Goal: Task Accomplishment & Management: Complete application form

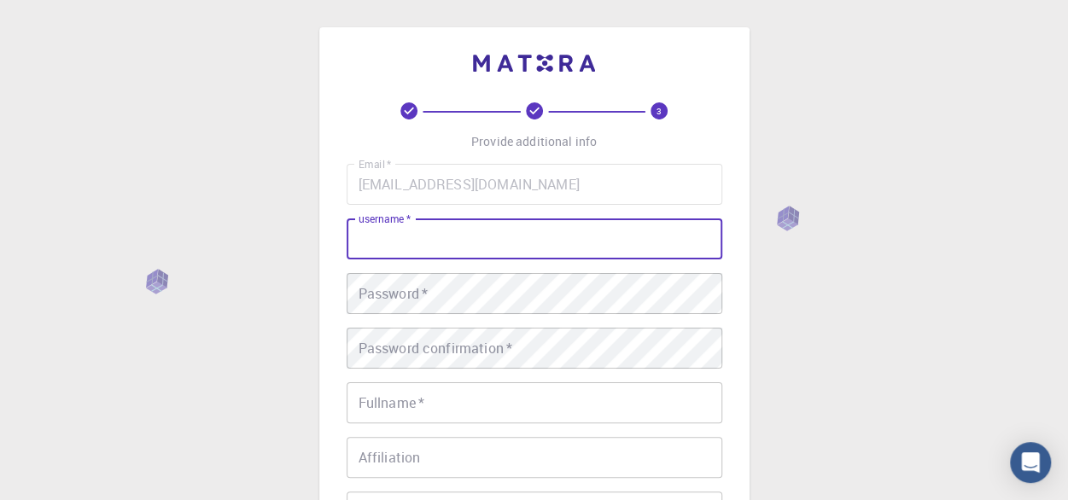
click at [441, 241] on input "username   *" at bounding box center [535, 239] width 376 height 41
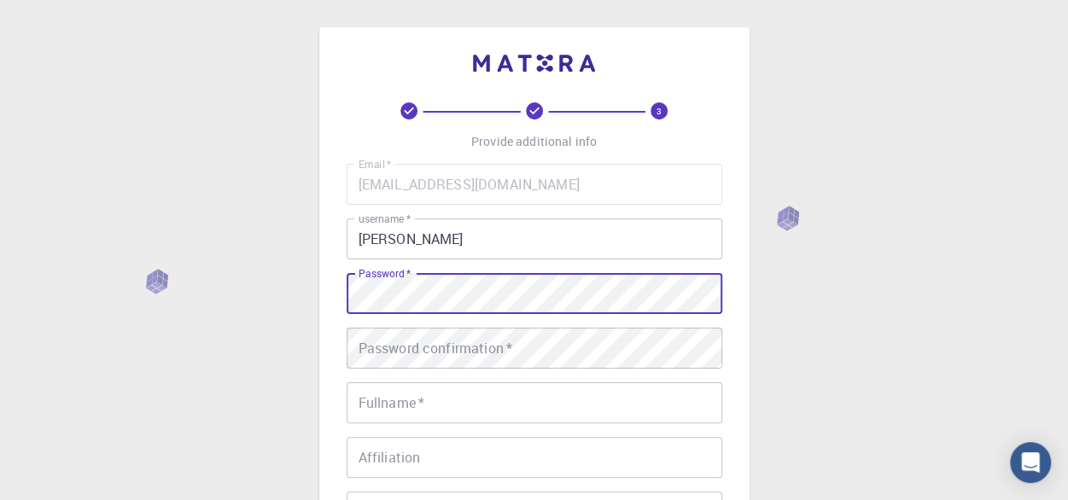
type input "Rosestherm1"
click at [486, 350] on div "Password confirmation   * Password confirmation   *" at bounding box center [535, 348] width 376 height 41
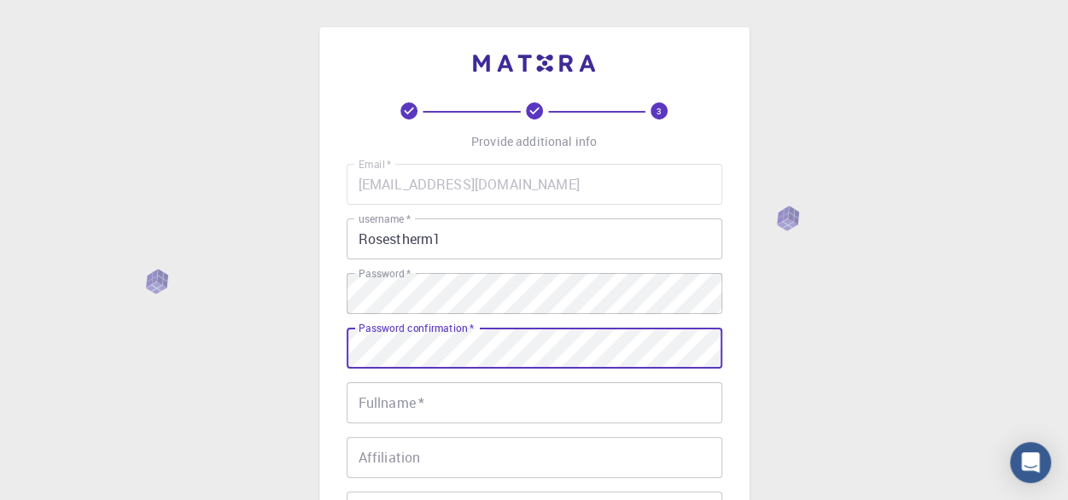
click at [492, 347] on div "Password confirmation   * Password confirmation   *" at bounding box center [535, 348] width 376 height 41
click at [494, 411] on input "Fullname   *" at bounding box center [535, 403] width 376 height 41
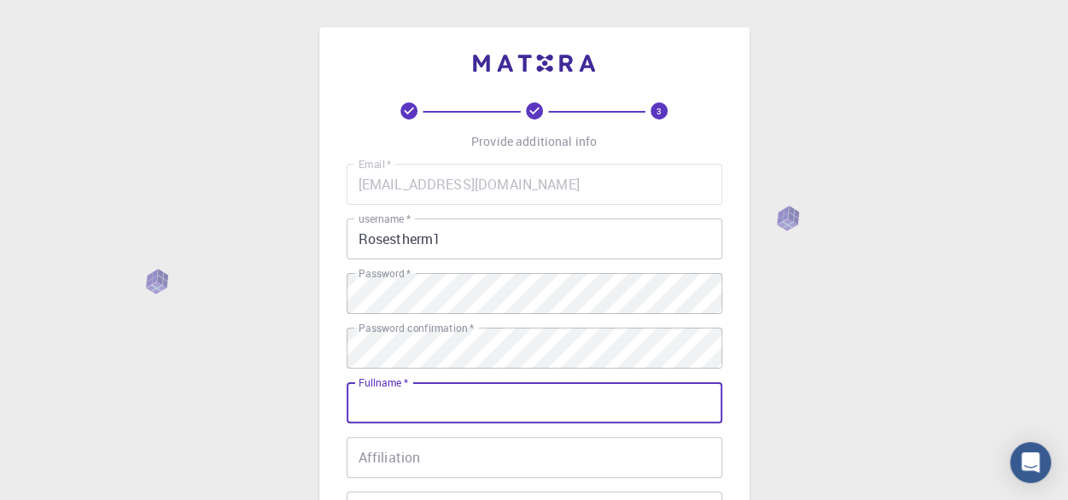
type input "[PERSON_NAME]"
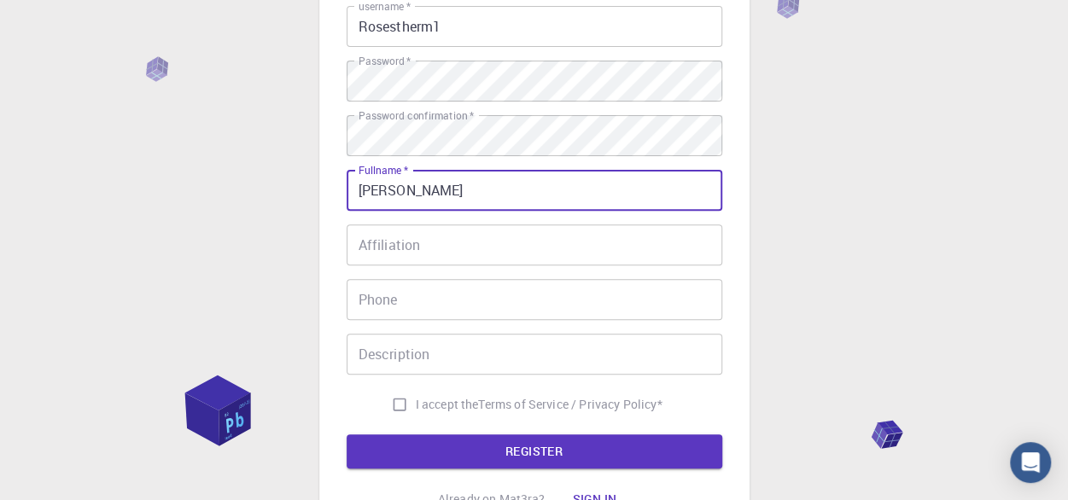
scroll to position [246, 0]
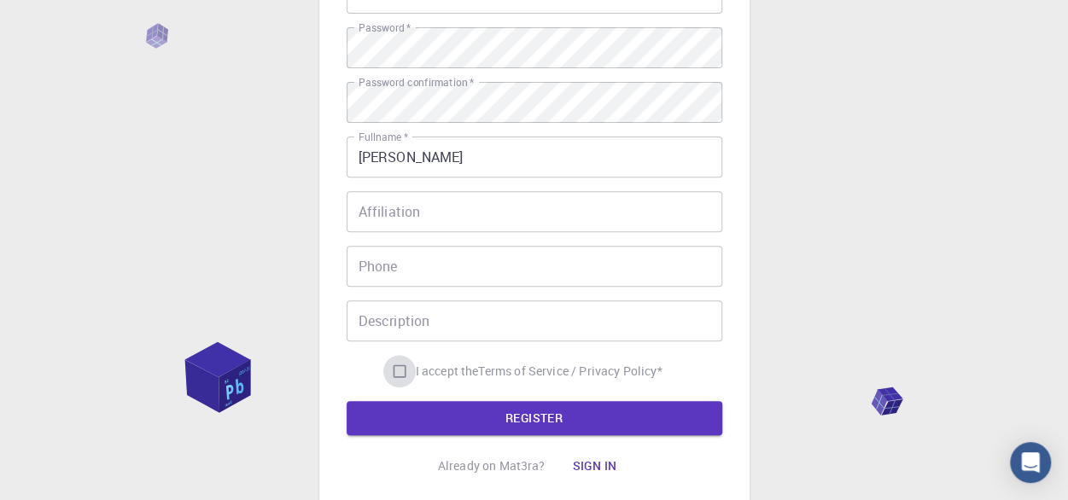
click at [393, 367] on input "I accept the Terms of Service / Privacy Policy *" at bounding box center [399, 371] width 32 height 32
checkbox input "true"
click at [436, 267] on input "Phone" at bounding box center [535, 266] width 376 height 41
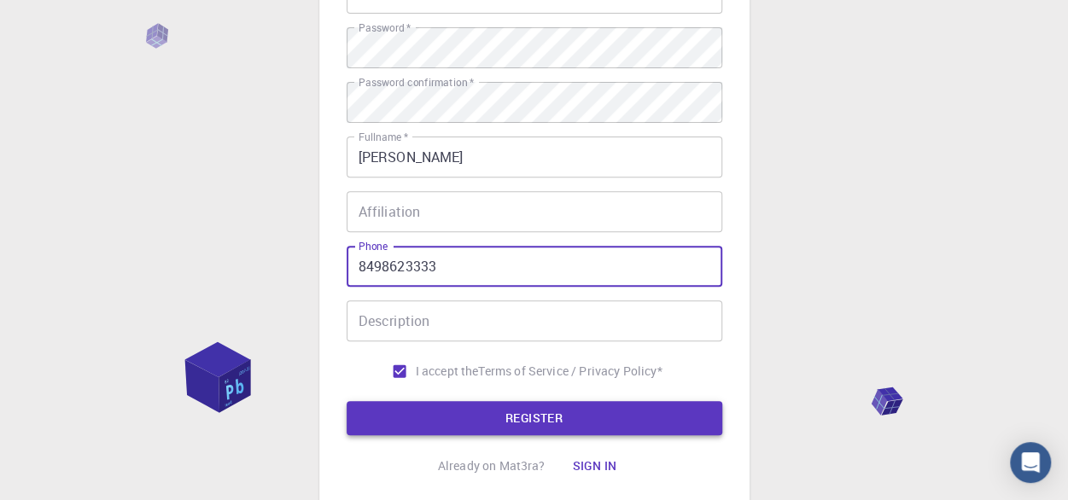
type input "8498623333"
click at [514, 410] on button "REGISTER" at bounding box center [535, 418] width 376 height 34
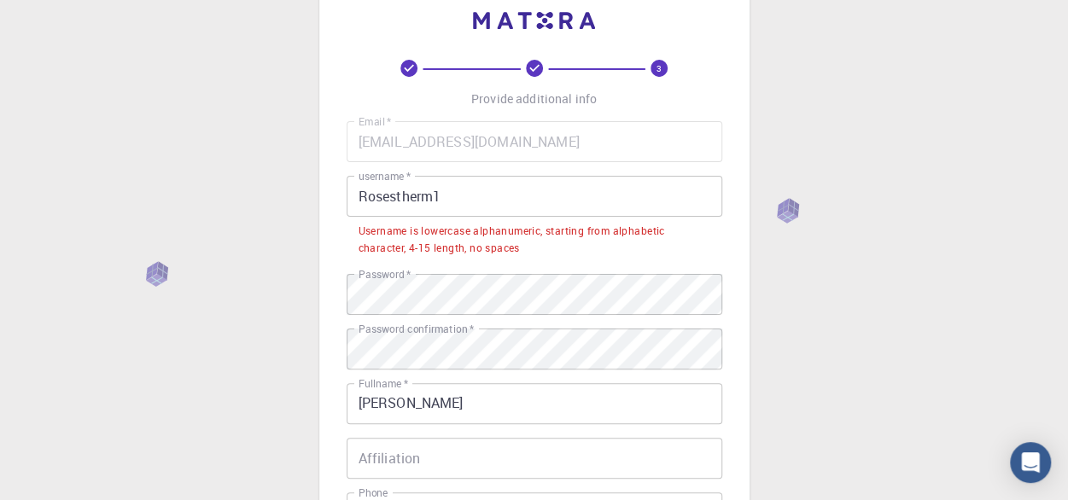
scroll to position [28, 0]
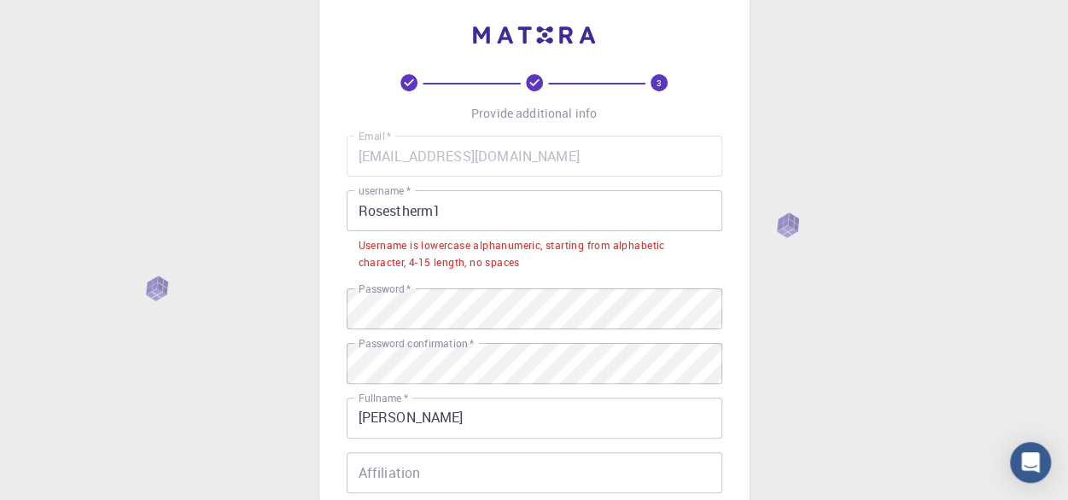
click at [489, 214] on input "Rosestherm1" at bounding box center [535, 210] width 376 height 41
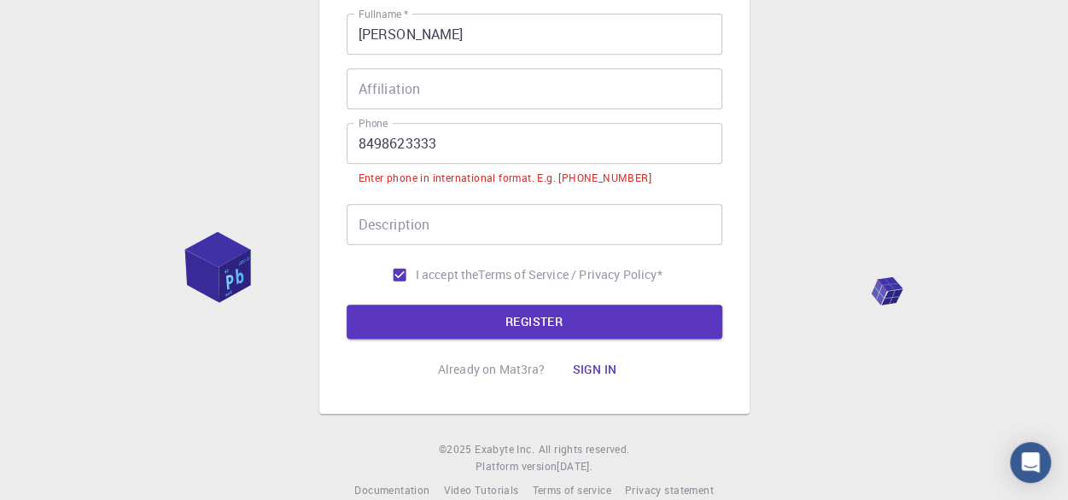
scroll to position [396, 0]
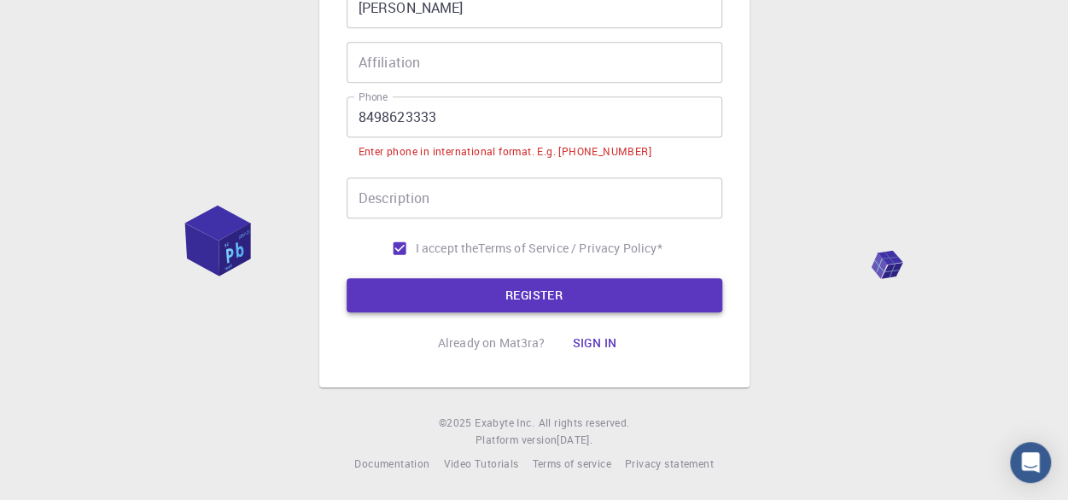
type input "Rosestherm1."
click at [625, 296] on button "REGISTER" at bounding box center [535, 295] width 376 height 34
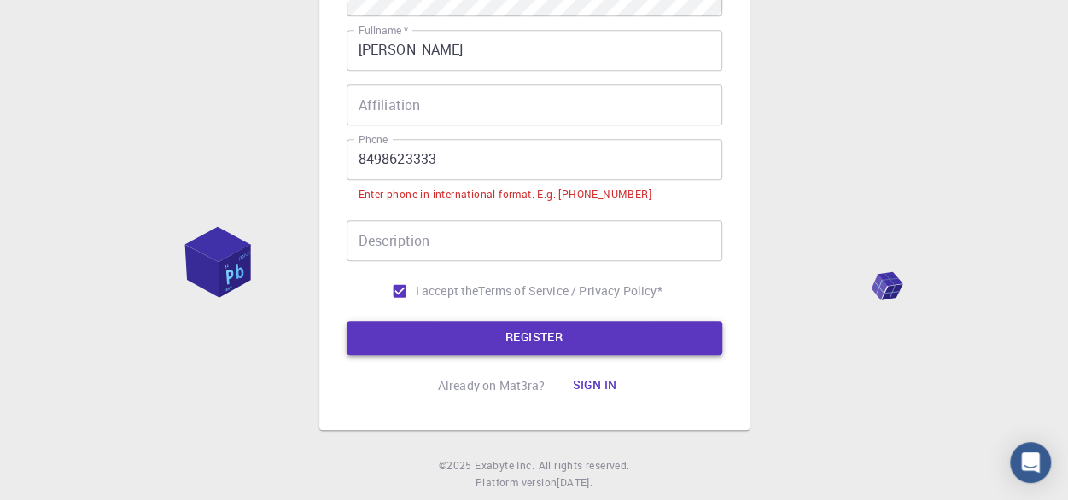
scroll to position [440, 0]
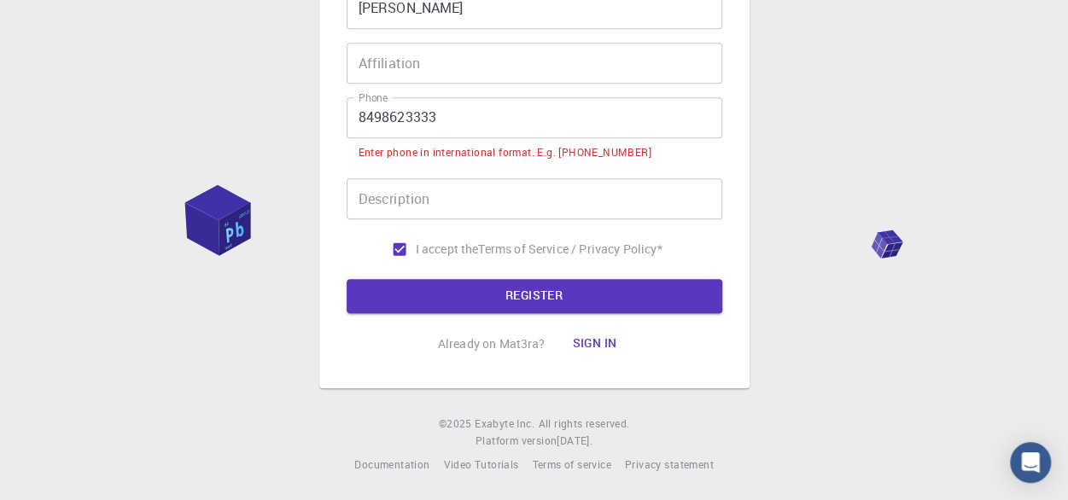
click at [355, 110] on input "8498623333" at bounding box center [535, 117] width 376 height 41
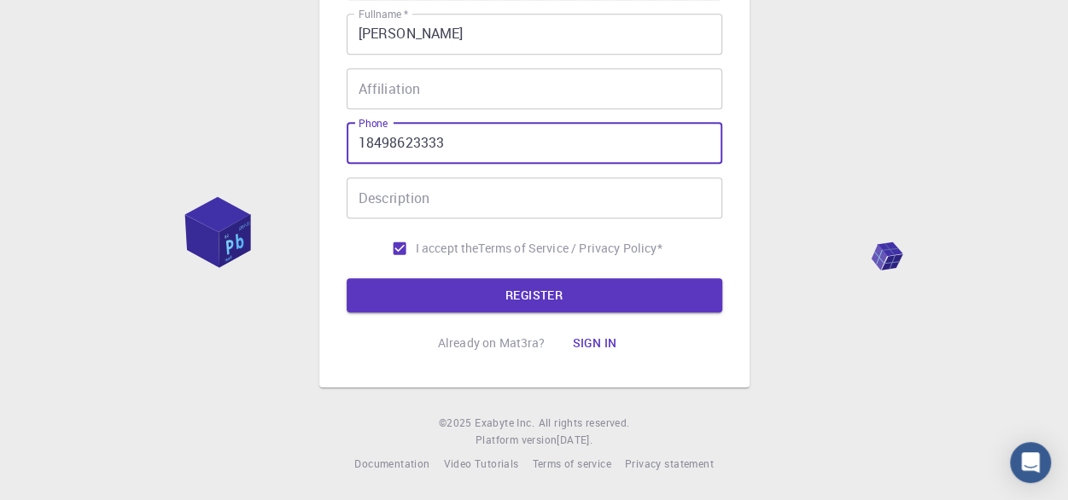
scroll to position [413, 0]
click at [553, 305] on button "REGISTER" at bounding box center [535, 295] width 376 height 34
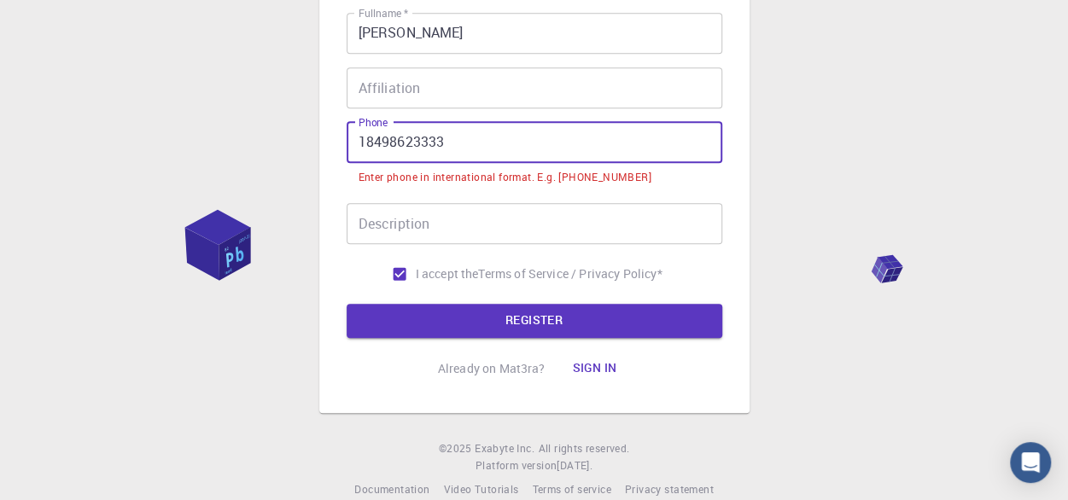
click at [355, 141] on input "18498623333" at bounding box center [535, 142] width 376 height 41
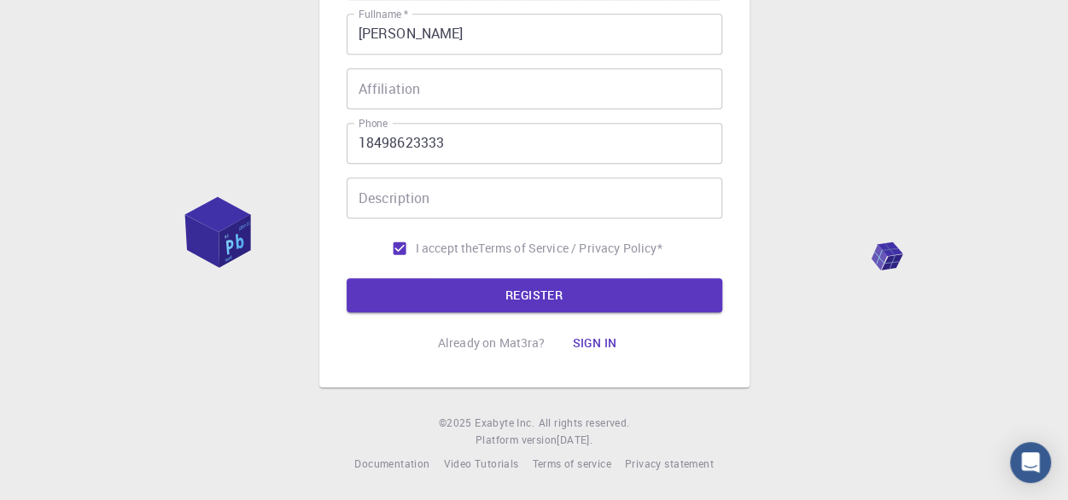
click at [962, 364] on div "3 Provide additional info Email   * [EMAIL_ADDRESS][DOMAIN_NAME] Email   * user…" at bounding box center [534, 43] width 1068 height 913
click at [352, 143] on input "18498623333" at bounding box center [535, 143] width 376 height 41
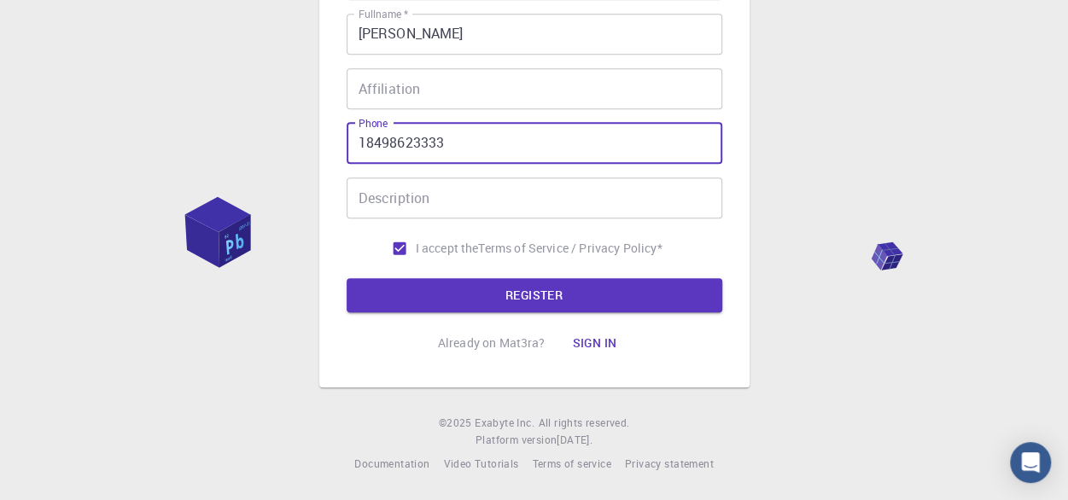
click at [493, 198] on input "Description" at bounding box center [535, 198] width 376 height 41
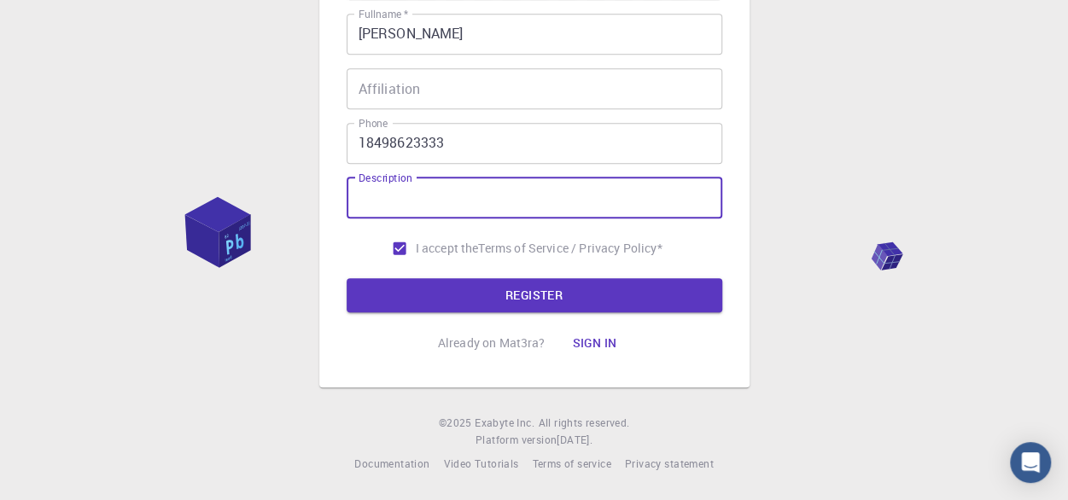
click at [360, 144] on input "18498623333" at bounding box center [535, 143] width 376 height 41
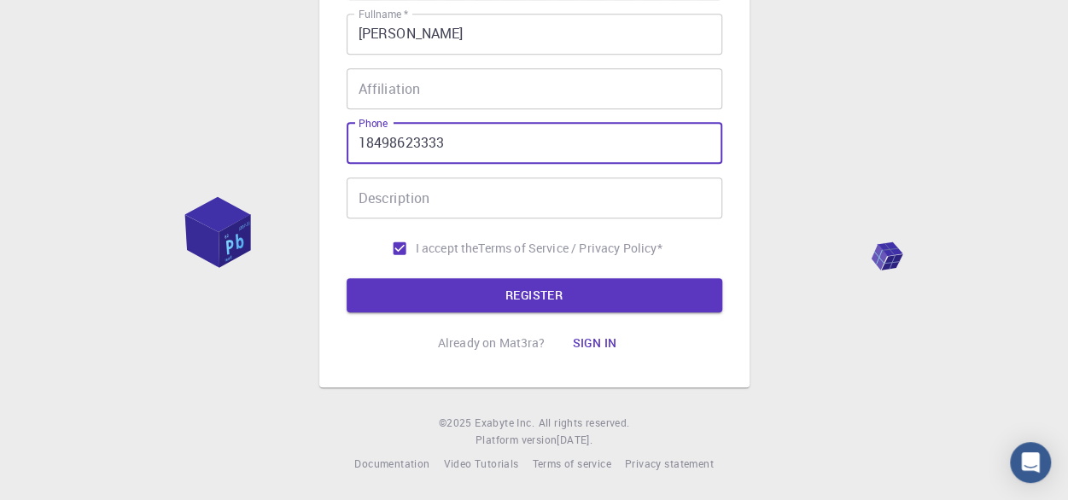
paste input "*"
paste input "+"
type input "[PHONE_NUMBER]"
click at [548, 300] on button "REGISTER" at bounding box center [535, 295] width 376 height 34
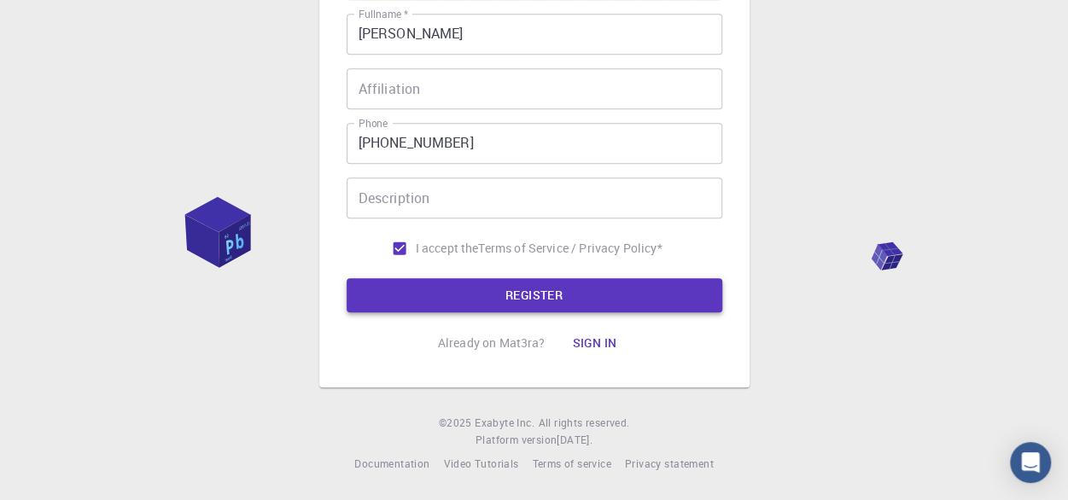
click at [548, 300] on button "REGISTER" at bounding box center [535, 295] width 376 height 34
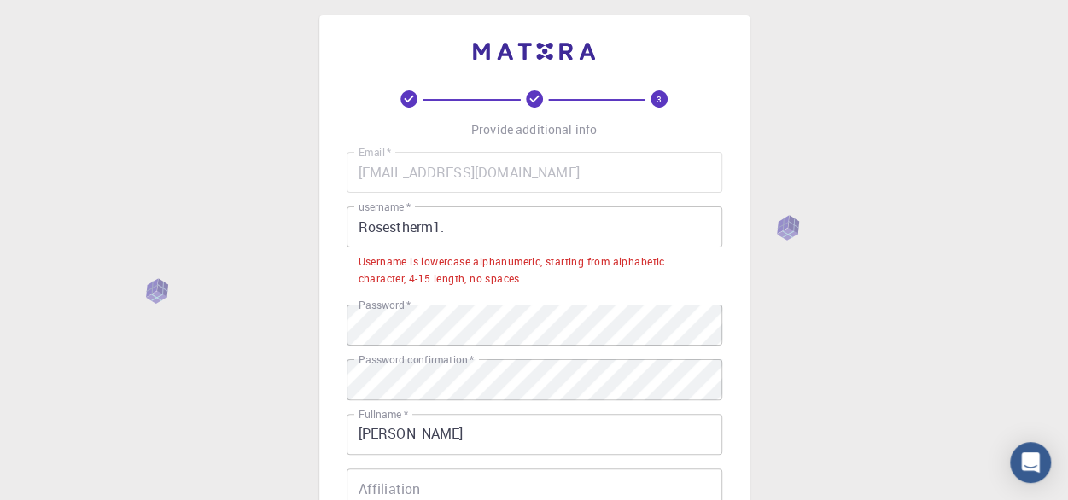
scroll to position [0, 0]
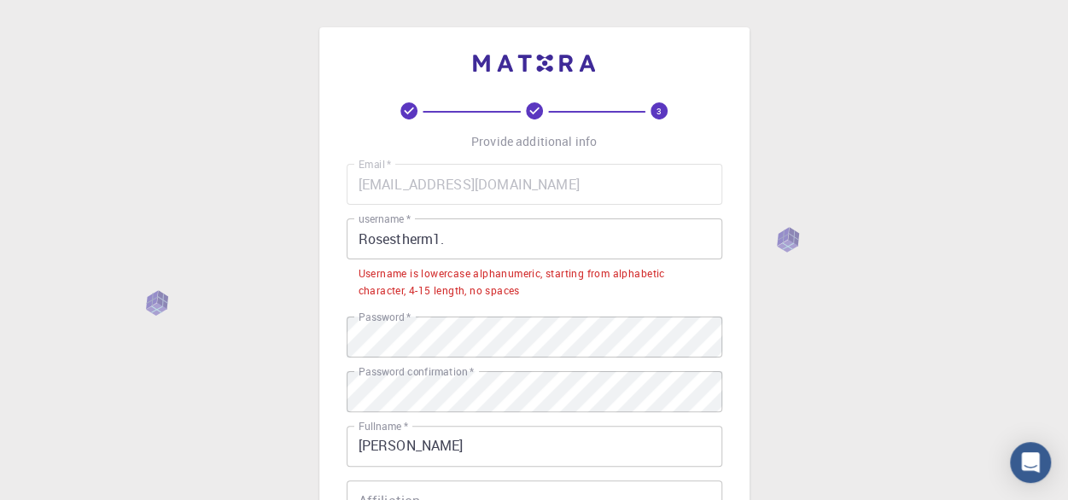
click at [566, 245] on input "Rosestherm1." at bounding box center [535, 239] width 376 height 41
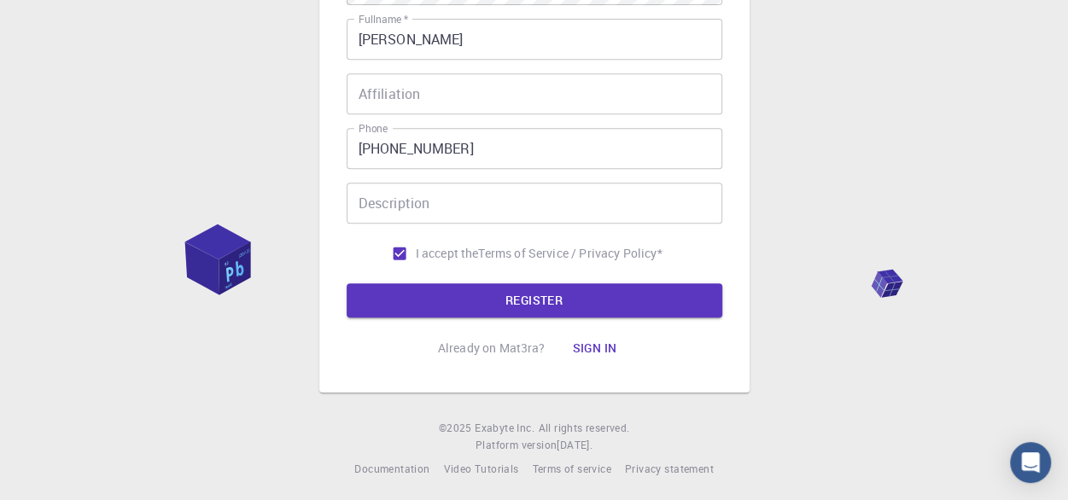
scroll to position [371, 0]
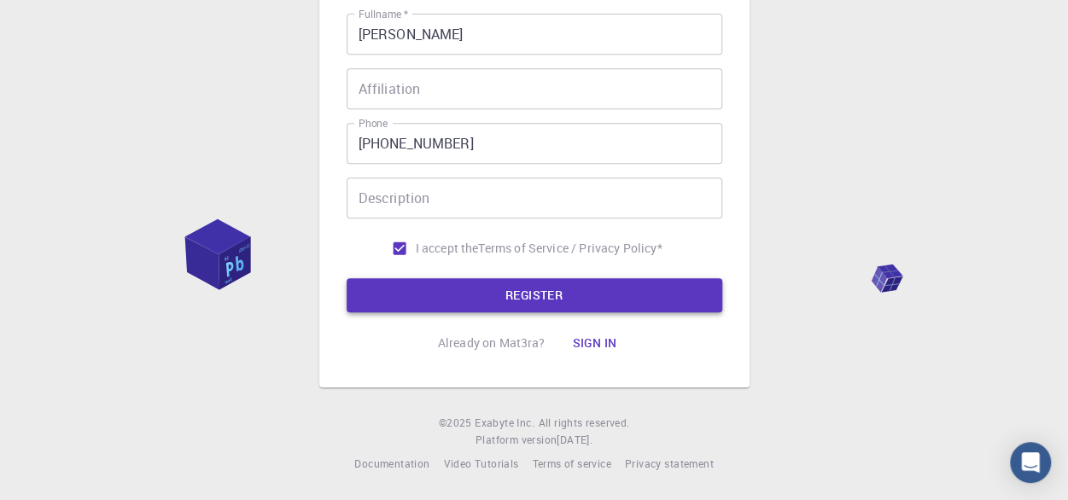
click at [595, 282] on button "REGISTER" at bounding box center [535, 295] width 376 height 34
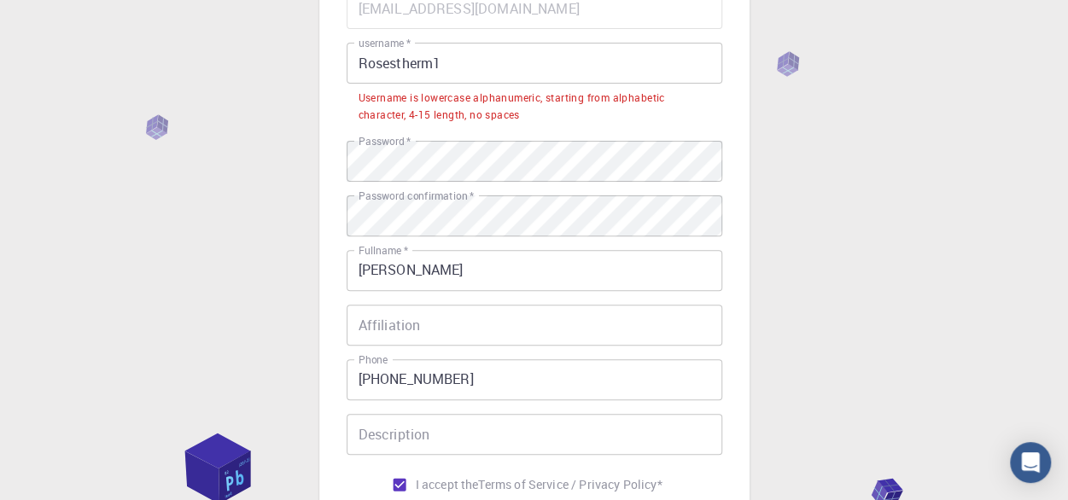
scroll to position [164, 0]
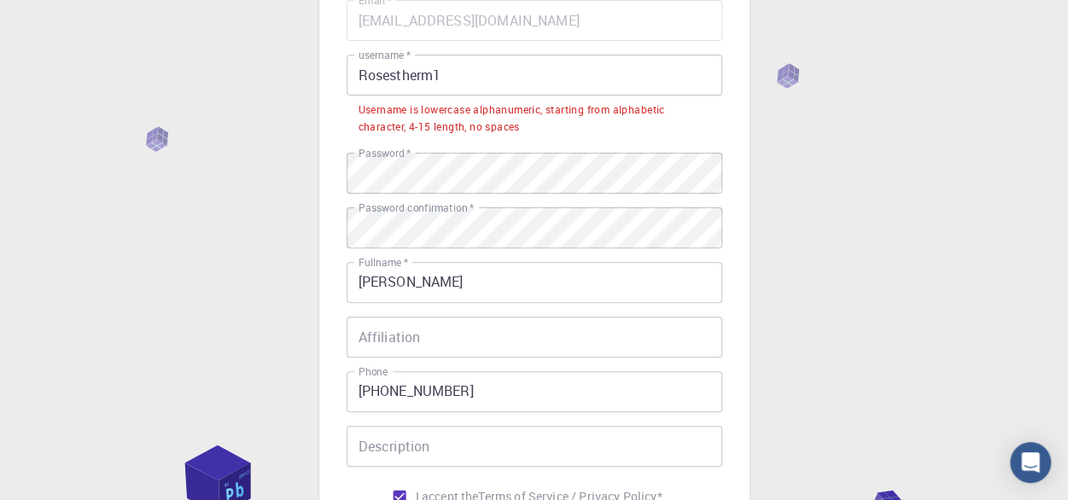
click at [359, 73] on input "Rosestherm1" at bounding box center [535, 75] width 376 height 41
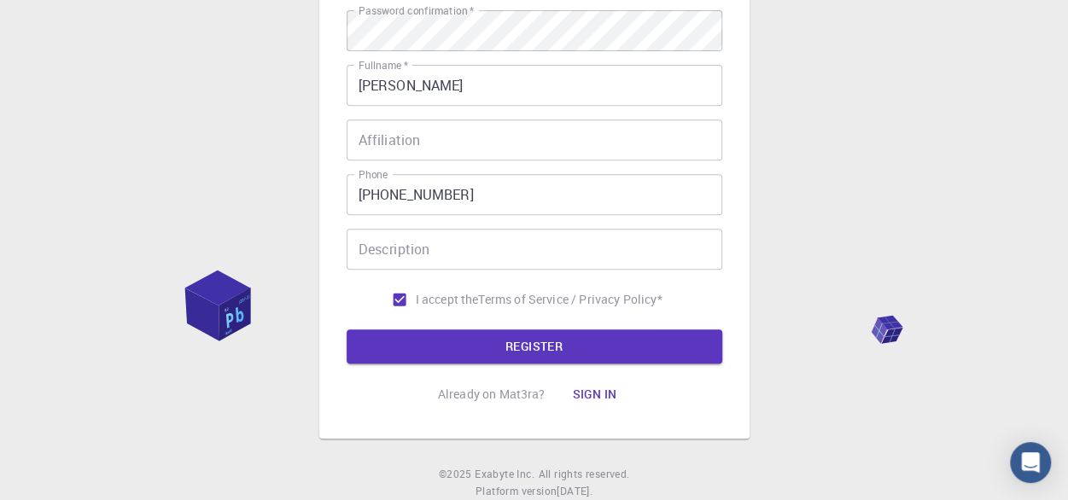
scroll to position [335, 0]
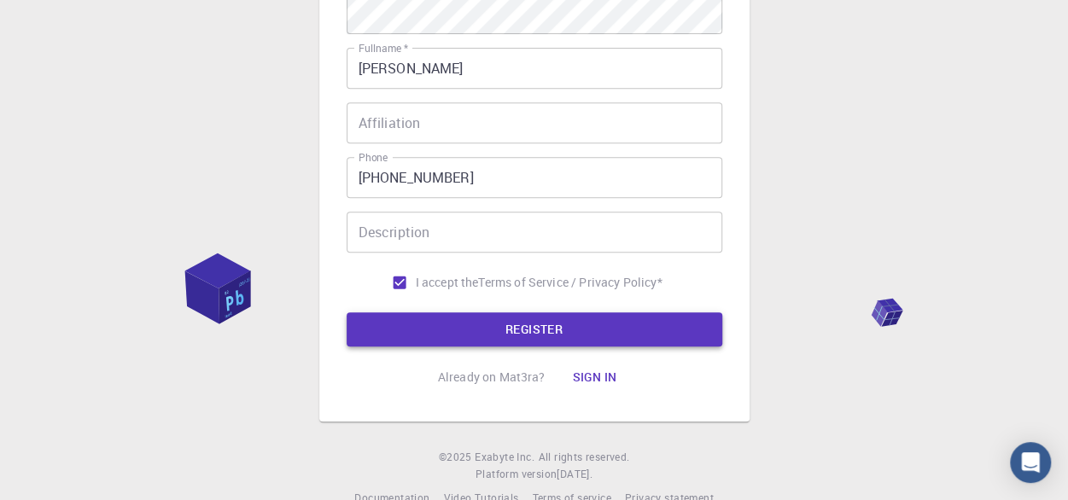
click at [682, 316] on button "REGISTER" at bounding box center [535, 330] width 376 height 34
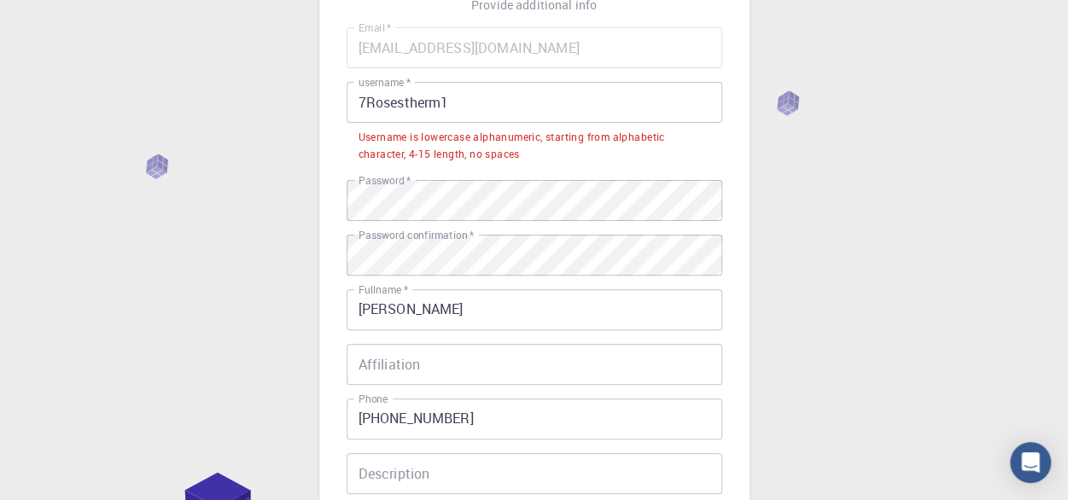
scroll to position [130, 0]
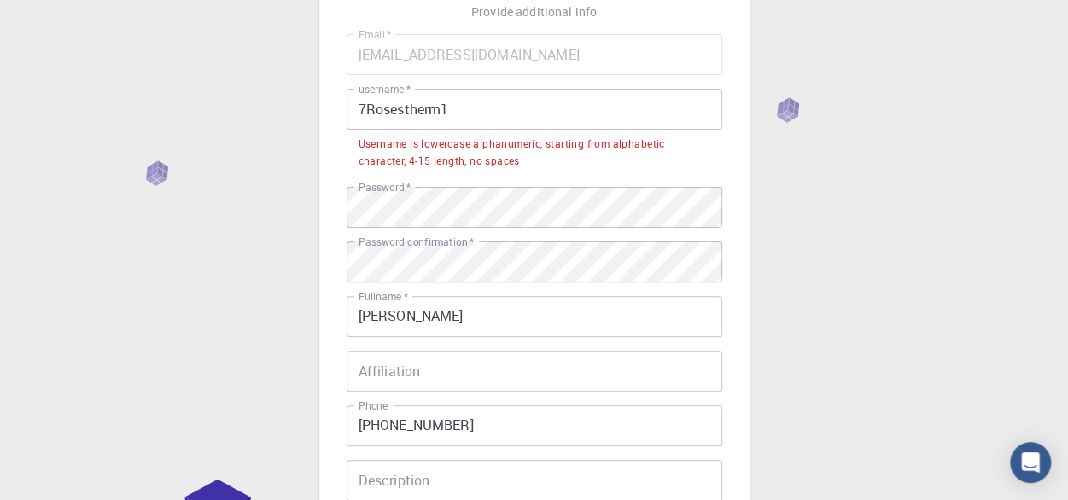
click at [366, 108] on input "7Rosestherm1" at bounding box center [535, 109] width 376 height 41
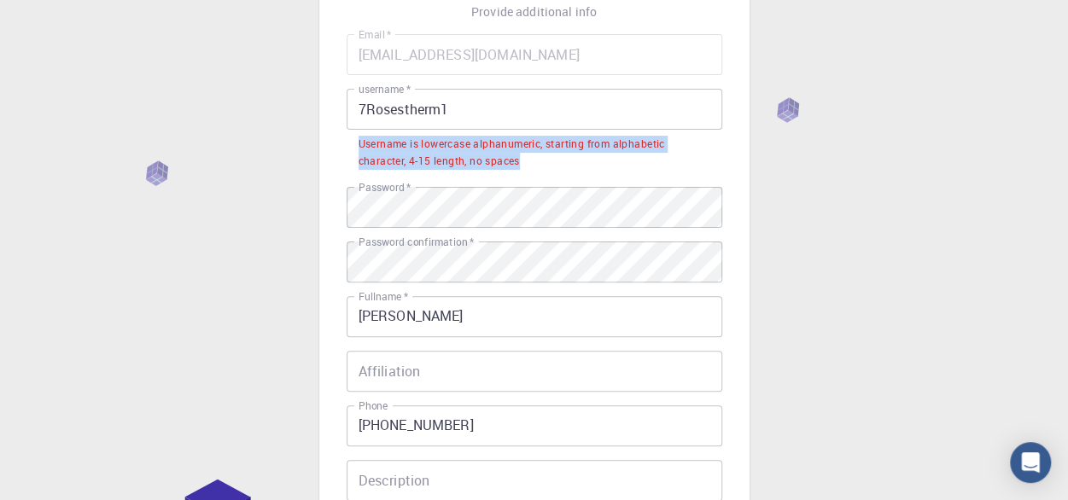
drag, startPoint x: 518, startPoint y: 162, endPoint x: 359, endPoint y: 145, distance: 160.6
click at [359, 145] on div "Username is lowercase alphanumeric, starting from alphabetic character, 4-15 le…" at bounding box center [535, 153] width 352 height 34
copy div "Username is lowercase alphanumeric, starting from alphabetic character, 4-15 le…"
click at [374, 107] on input "7Rosestherm1" at bounding box center [535, 109] width 376 height 41
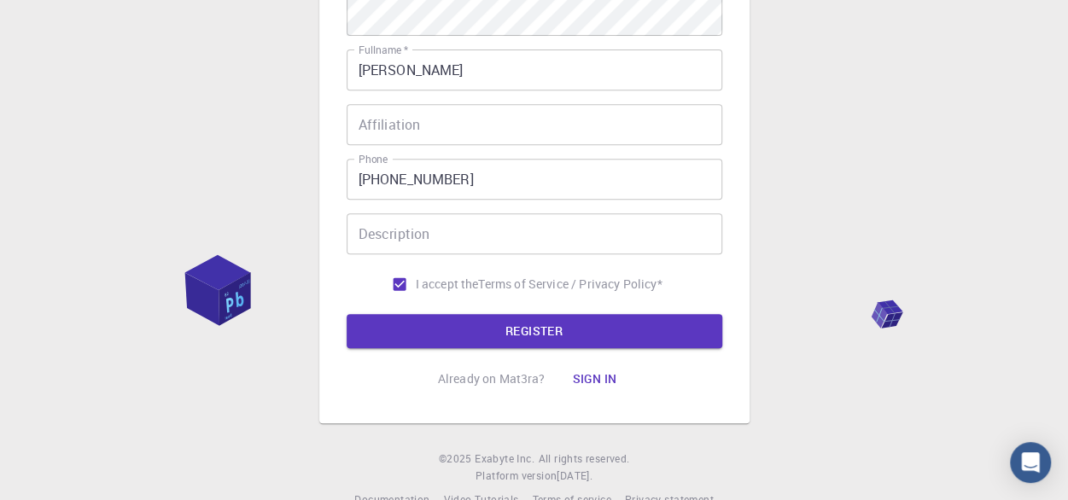
scroll to position [347, 0]
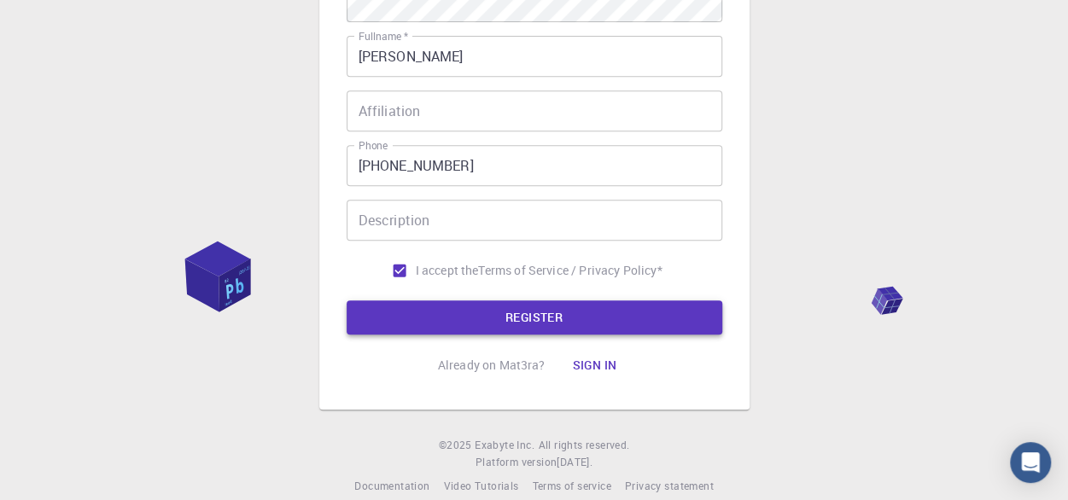
click at [678, 313] on button "REGISTER" at bounding box center [535, 318] width 376 height 34
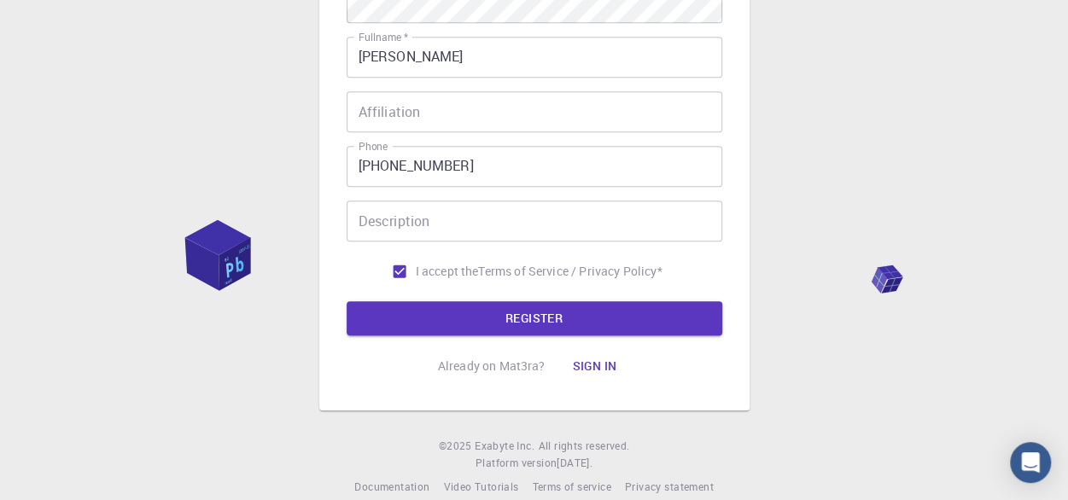
scroll to position [121, 0]
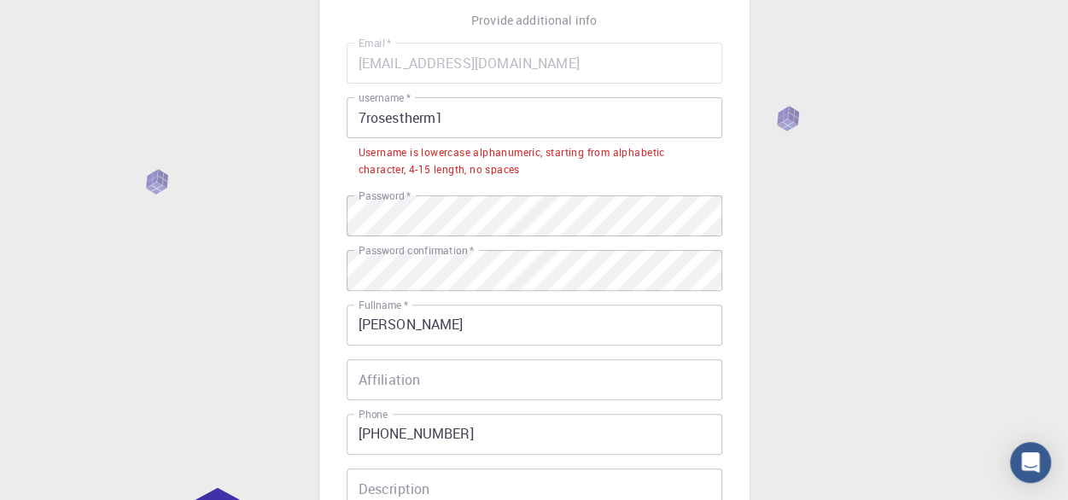
click at [364, 116] on input "7rosestherm1" at bounding box center [535, 117] width 376 height 41
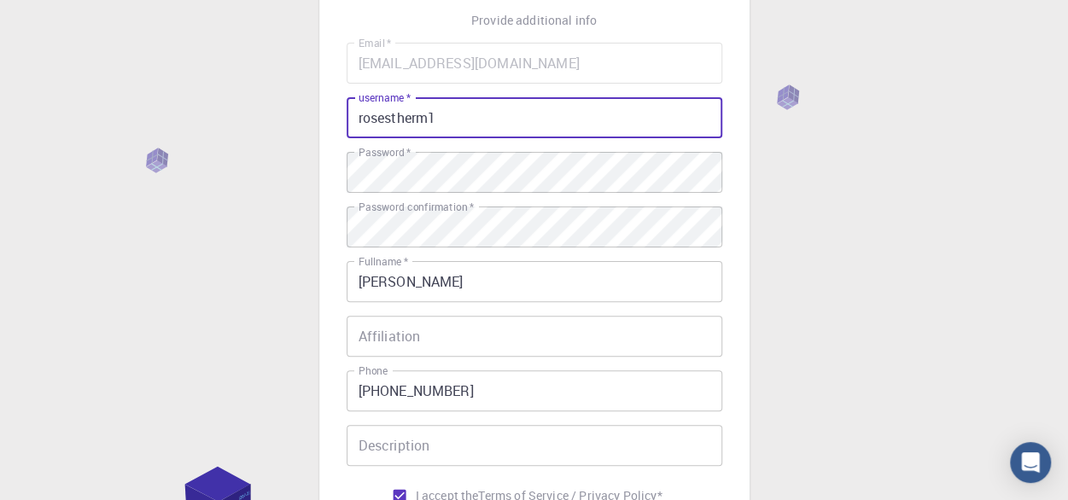
click at [429, 118] on input "rosestherm1" at bounding box center [535, 117] width 376 height 41
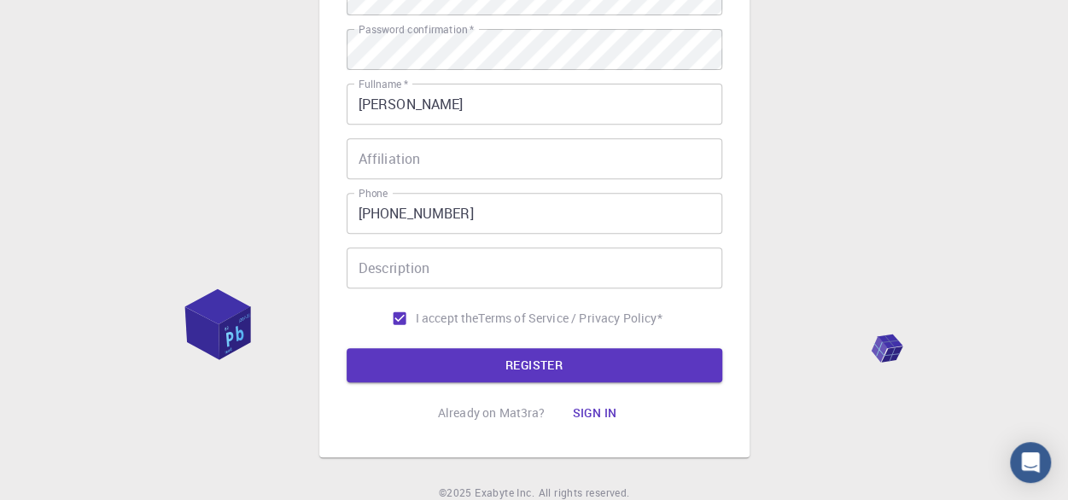
scroll to position [323, 0]
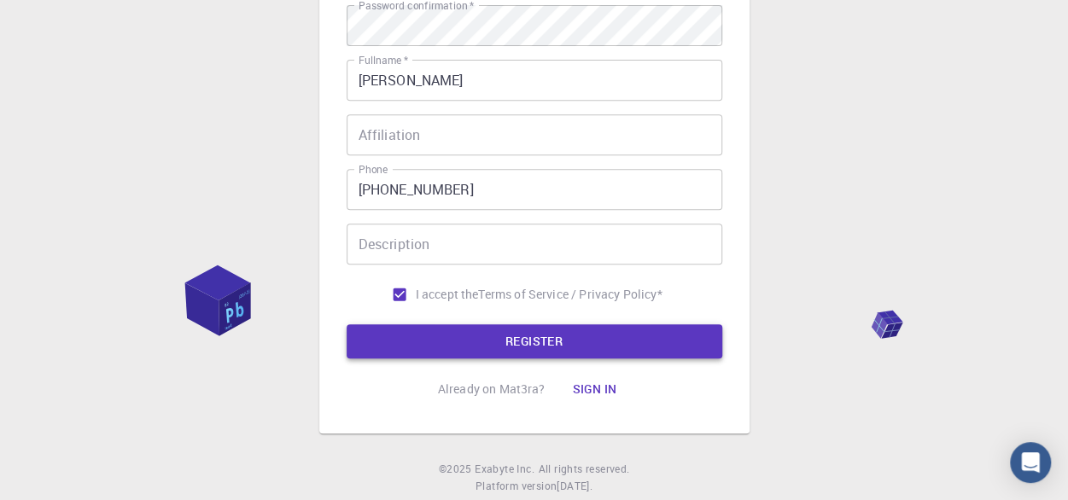
type input "roses1"
click at [649, 339] on button "REGISTER" at bounding box center [535, 342] width 376 height 34
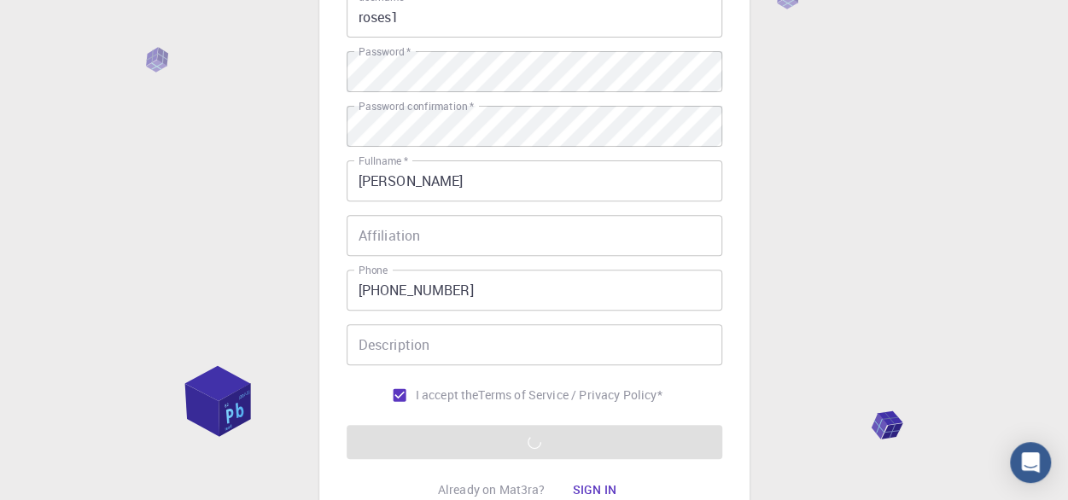
scroll to position [239, 0]
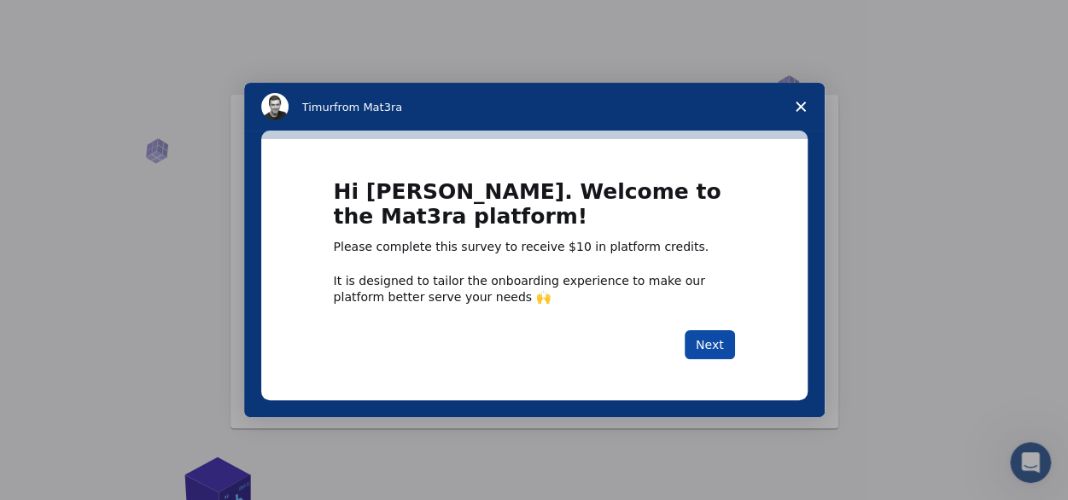
click at [714, 343] on button "Next" at bounding box center [710, 345] width 50 height 29
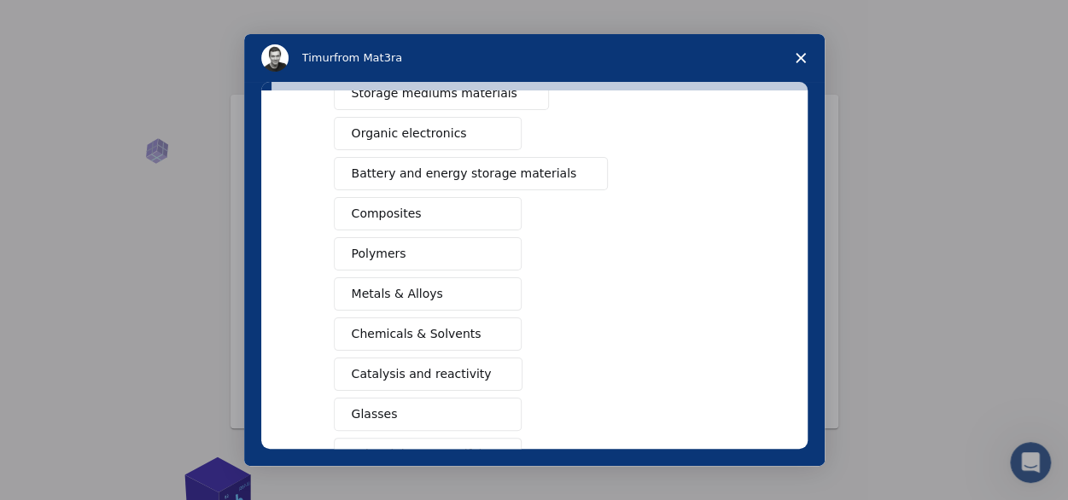
scroll to position [208, 0]
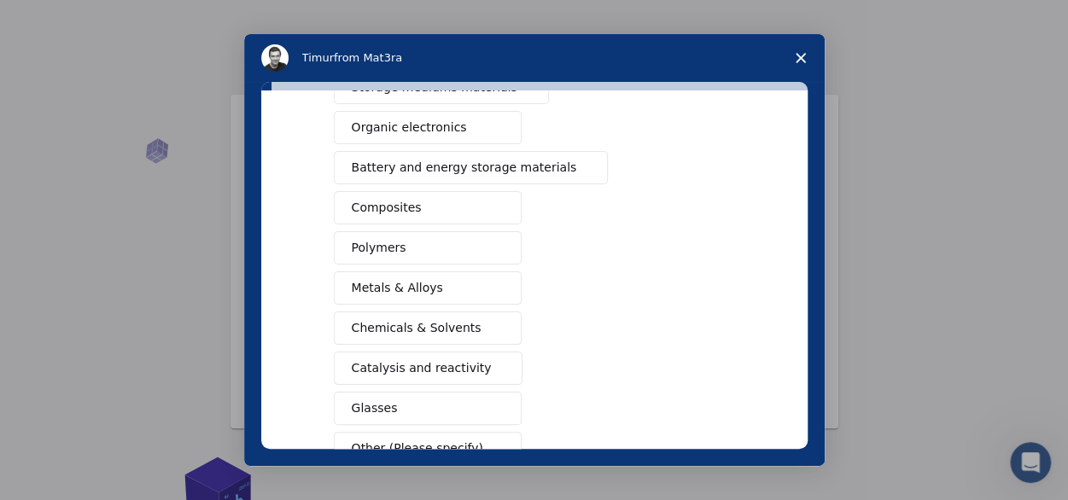
click at [395, 323] on span "Chemicals & Solvents" at bounding box center [417, 328] width 130 height 18
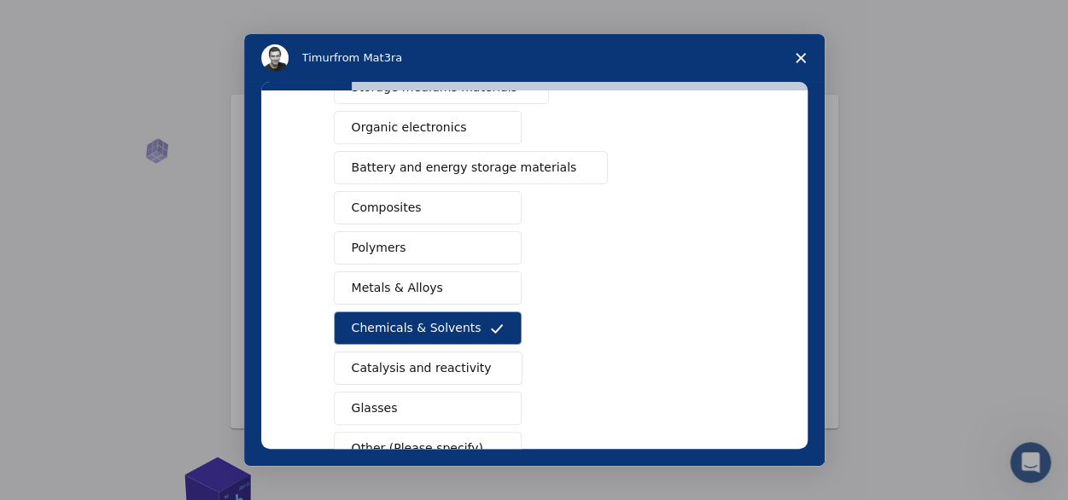
scroll to position [317, 0]
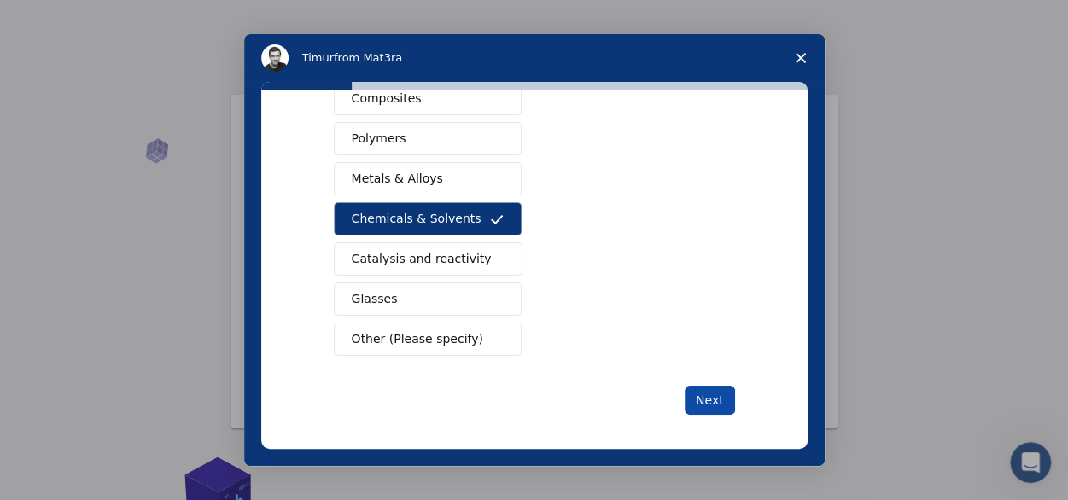
click at [712, 388] on button "Next" at bounding box center [710, 400] width 50 height 29
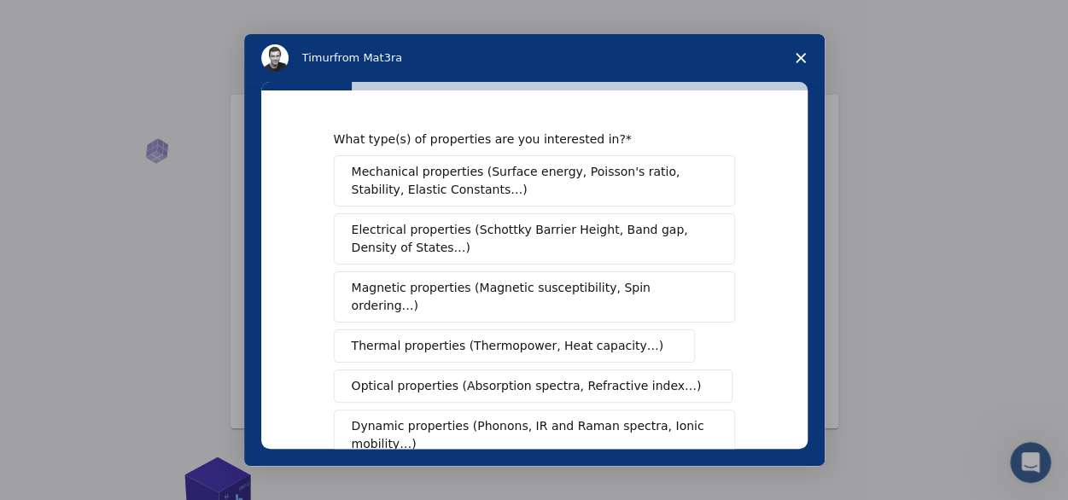
click at [446, 337] on span "Thermal properties (Thermopower, Heat capacity…)" at bounding box center [508, 346] width 313 height 18
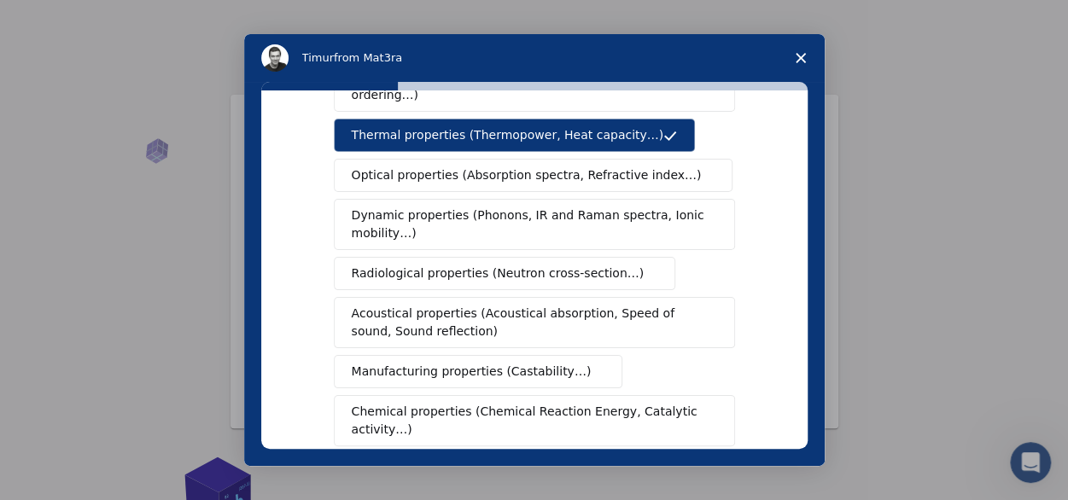
scroll to position [215, 0]
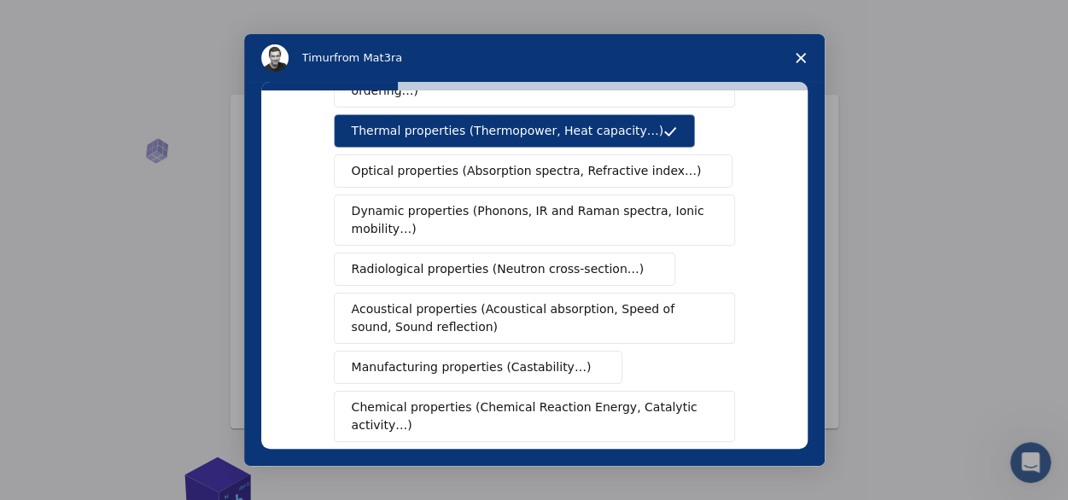
click at [613, 399] on span "Chemical properties (Chemical Reaction Energy, Catalytic activity…)" at bounding box center [529, 417] width 354 height 36
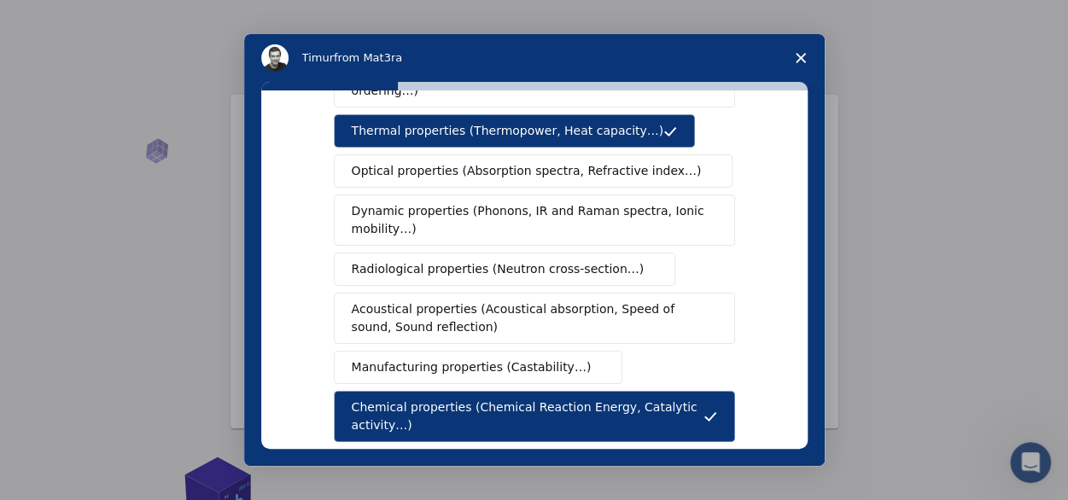
scroll to position [407, 0]
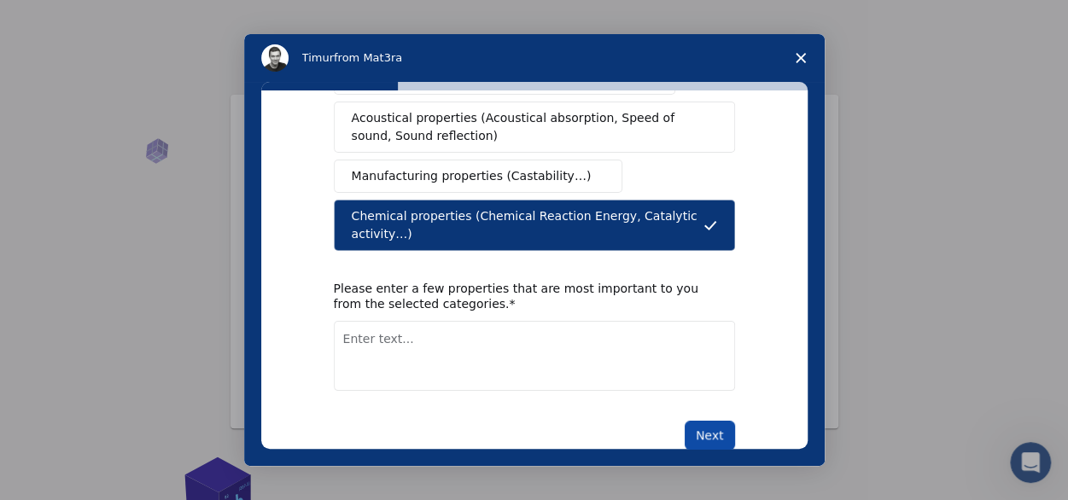
click at [706, 421] on button "Next" at bounding box center [710, 435] width 50 height 29
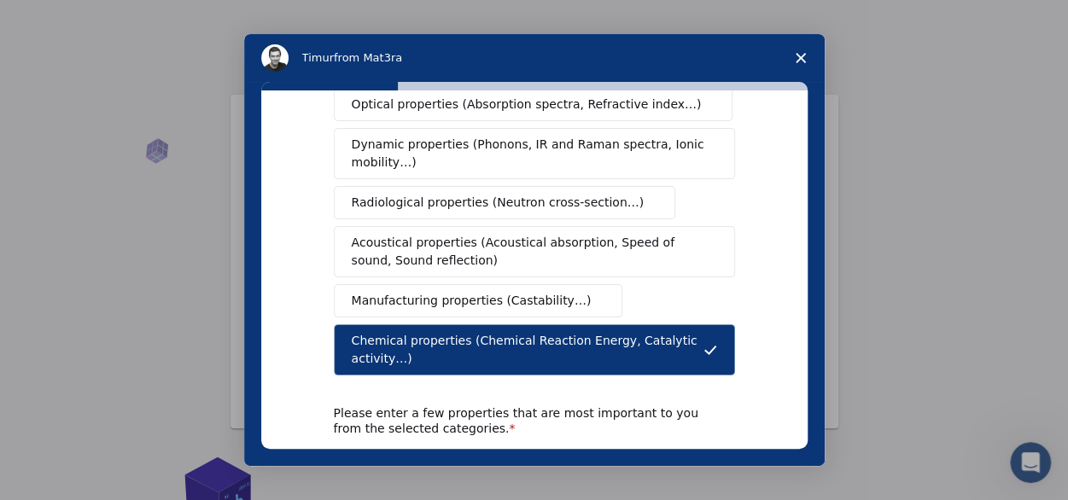
scroll to position [269, 0]
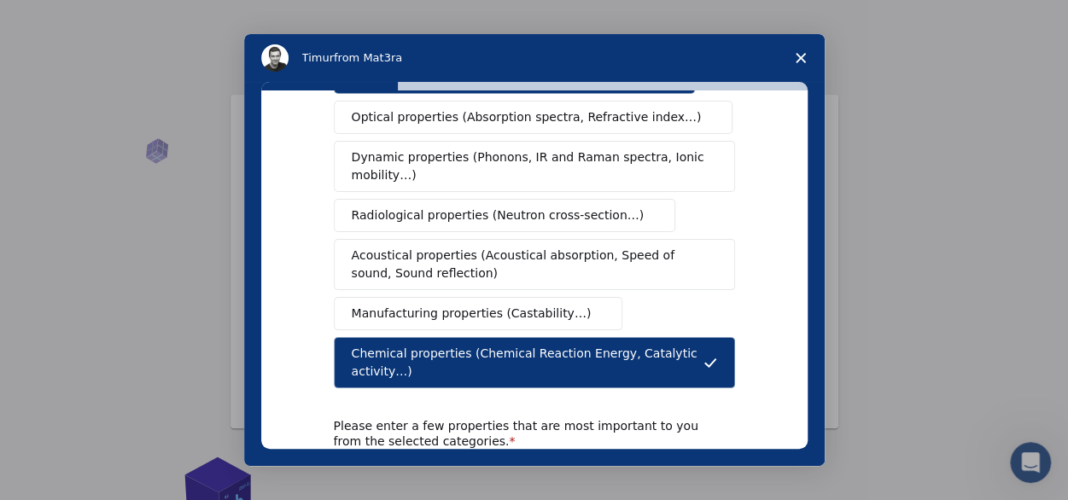
click at [458, 247] on span "Acoustical properties (Acoustical absorption, Speed of sound, Sound reflection)" at bounding box center [529, 265] width 355 height 36
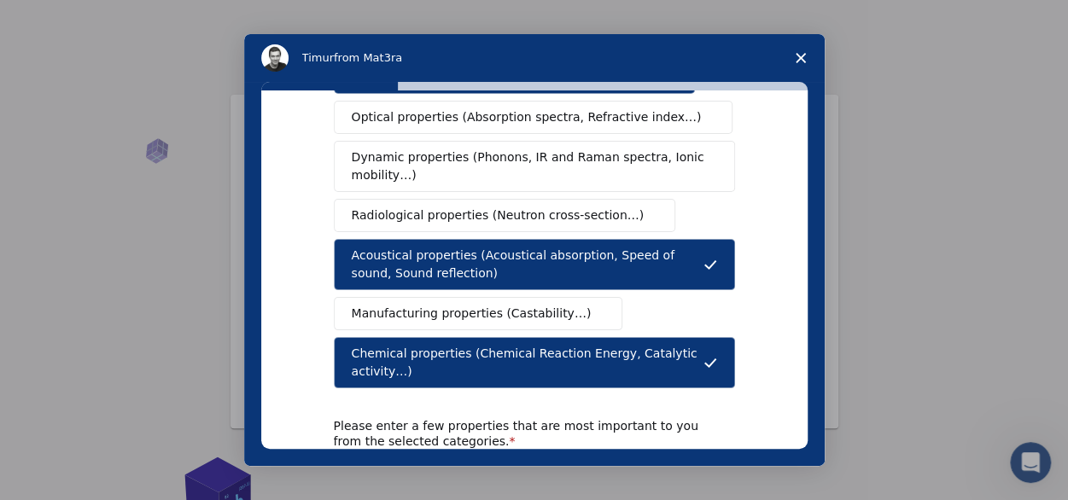
scroll to position [152, 0]
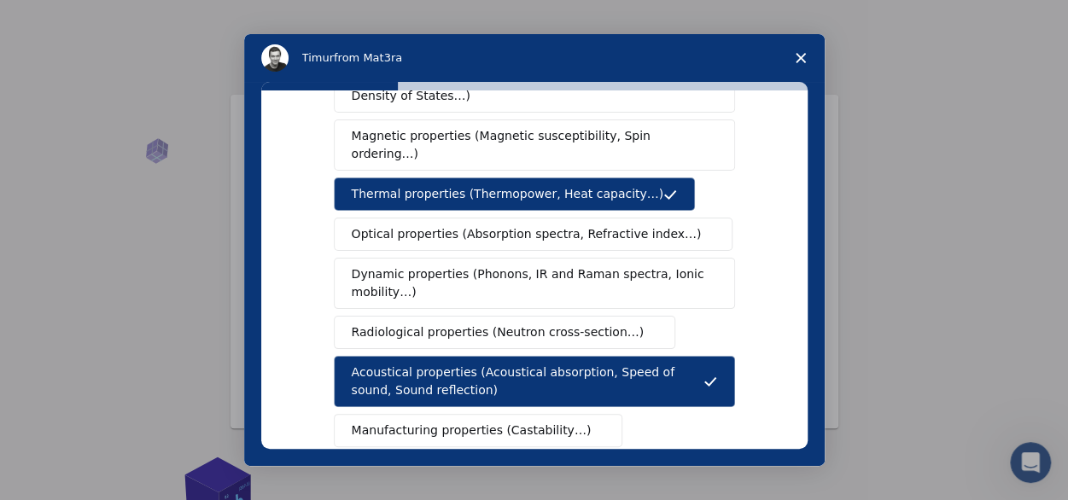
click at [493, 279] on span "Dynamic properties (Phonons, IR and Raman spectra, Ionic mobility…)" at bounding box center [529, 284] width 354 height 36
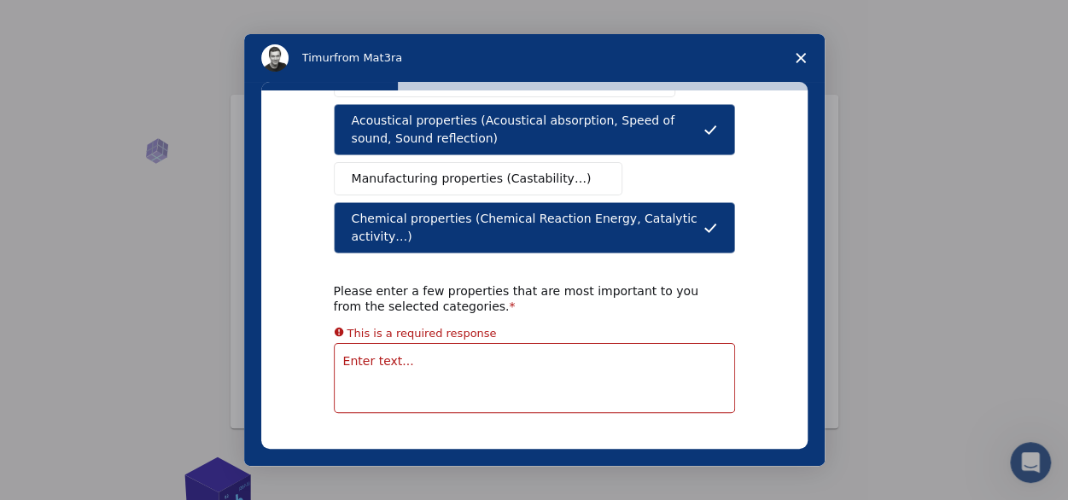
scroll to position [426, 0]
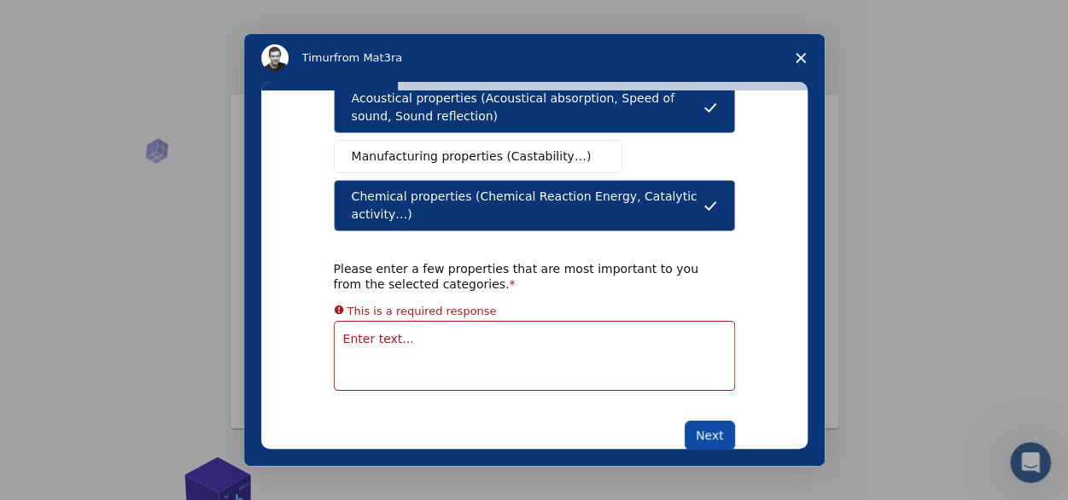
click at [709, 421] on button "Next" at bounding box center [710, 435] width 50 height 29
click at [600, 321] on textarea "Enter text..." at bounding box center [534, 356] width 401 height 70
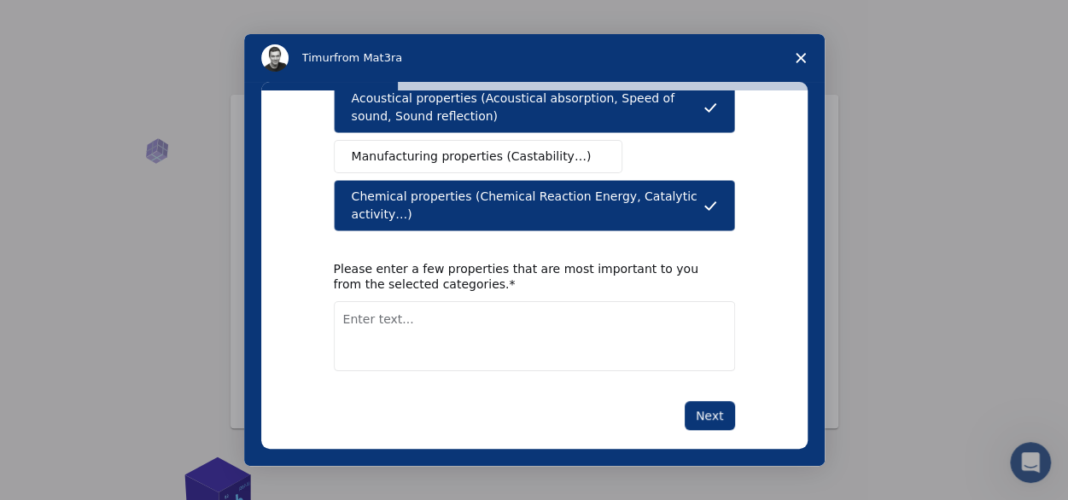
scroll to position [407, 0]
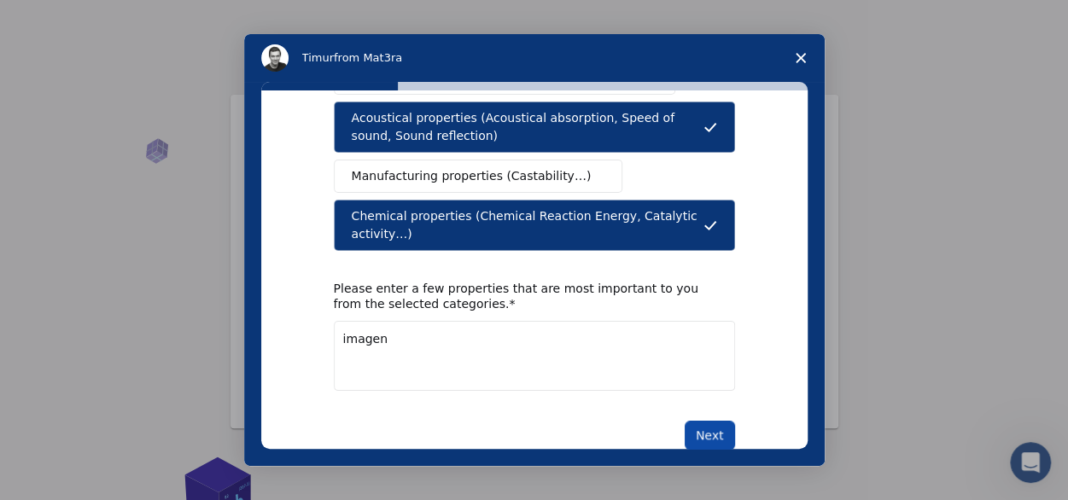
click at [715, 421] on button "Next" at bounding box center [710, 435] width 50 height 29
click at [711, 421] on button "Next" at bounding box center [710, 435] width 50 height 29
click at [541, 321] on textarea "imagen" at bounding box center [534, 356] width 401 height 70
type textarea "imagen,"
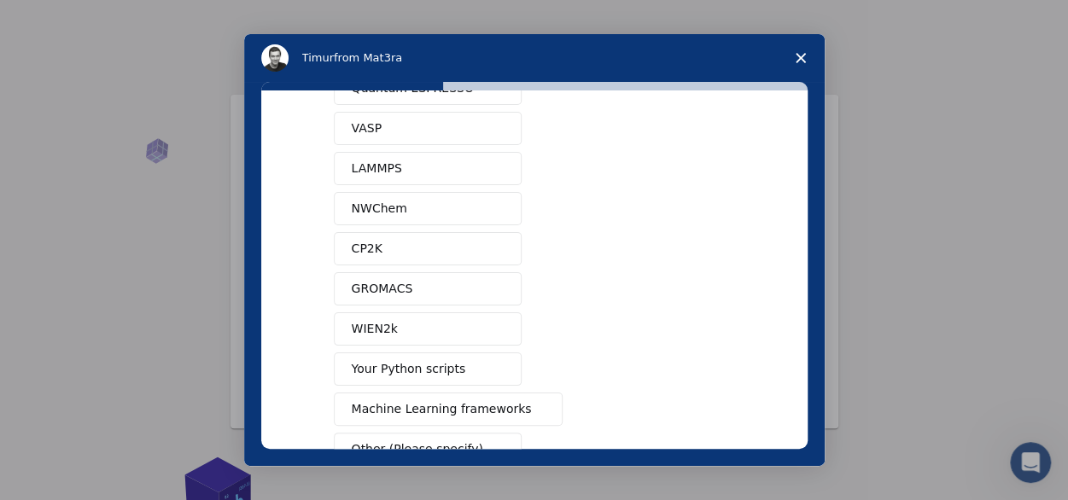
scroll to position [195, 0]
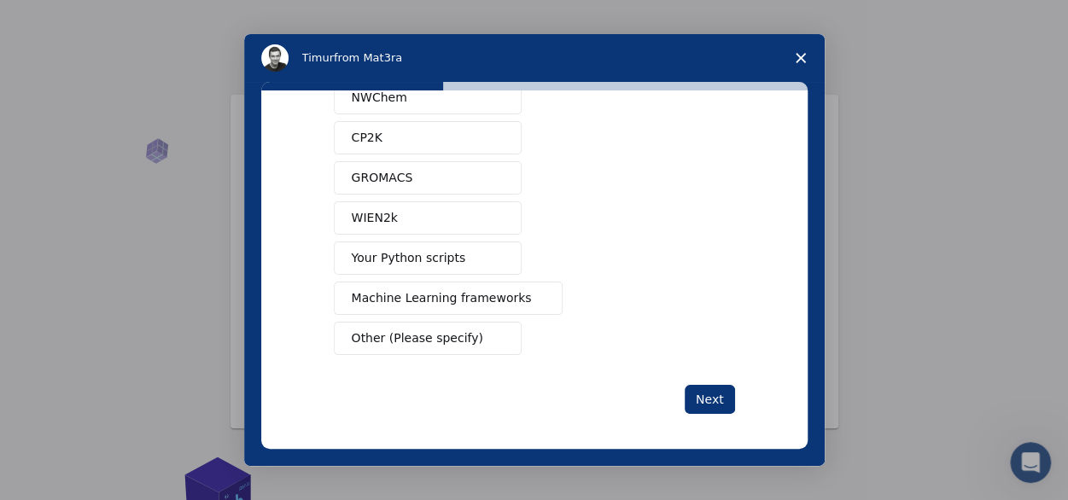
click at [455, 251] on button "Your Python scripts" at bounding box center [428, 258] width 188 height 33
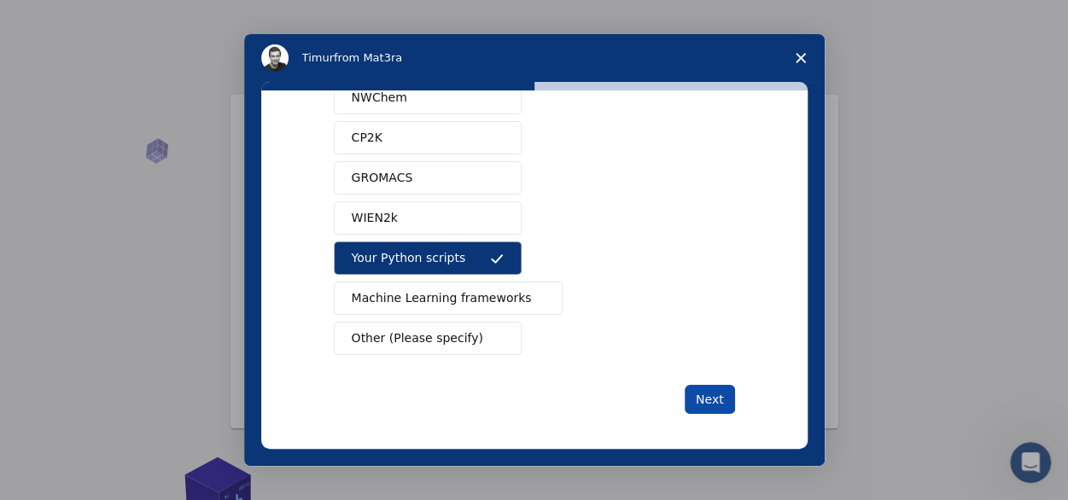
click at [710, 389] on button "Next" at bounding box center [710, 399] width 50 height 29
click at [465, 290] on span "Machine Learning frameworks" at bounding box center [442, 299] width 180 height 18
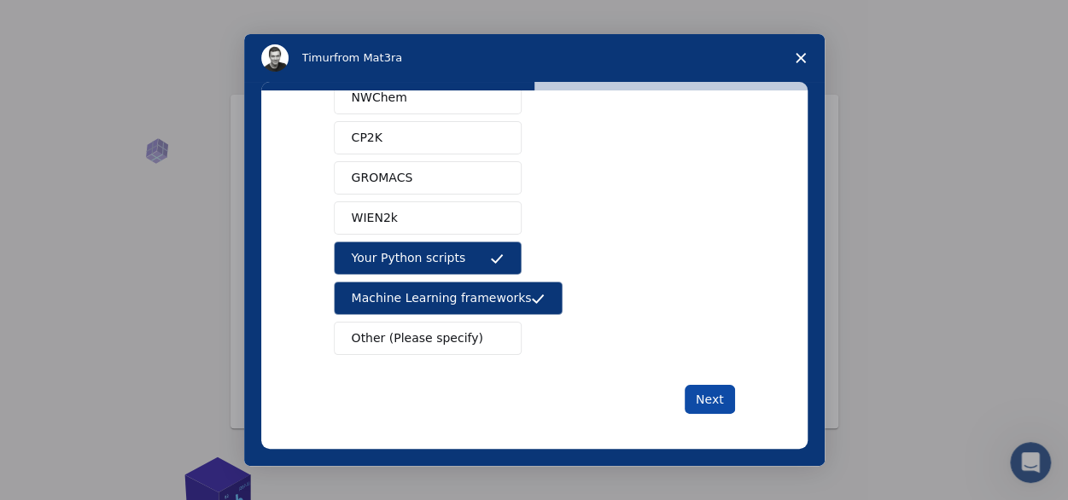
click at [704, 395] on button "Next" at bounding box center [710, 399] width 50 height 29
click at [709, 395] on button "Next" at bounding box center [710, 399] width 50 height 29
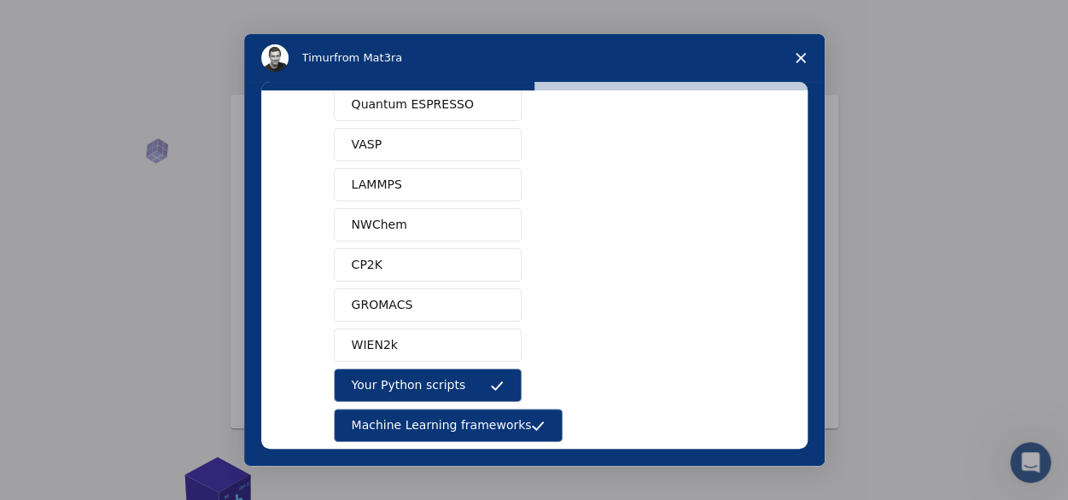
scroll to position [0, 0]
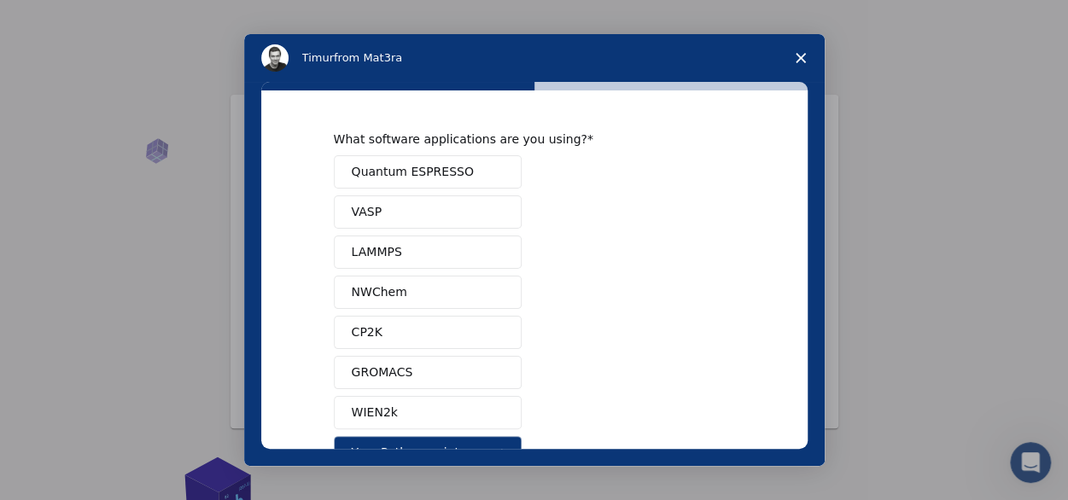
click at [384, 205] on button "VASP" at bounding box center [428, 212] width 188 height 33
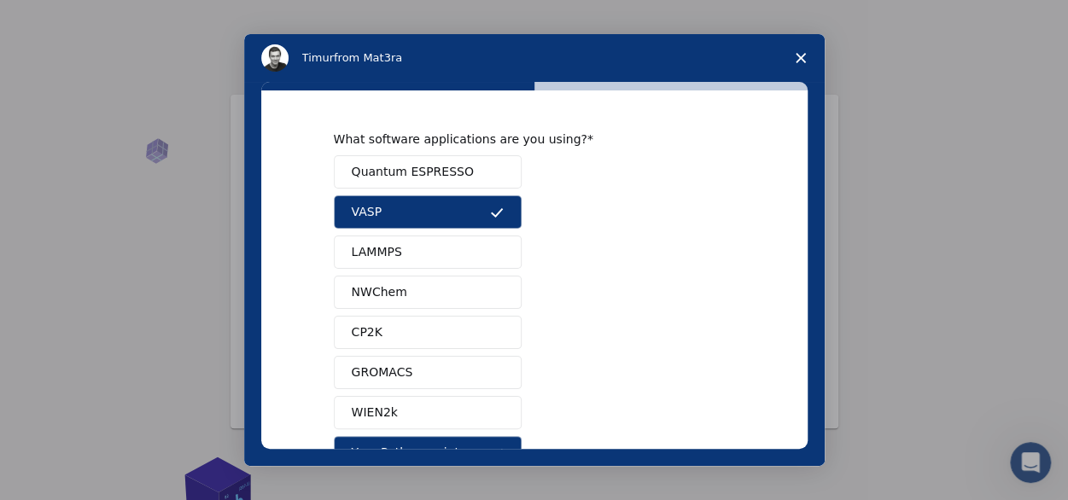
scroll to position [195, 0]
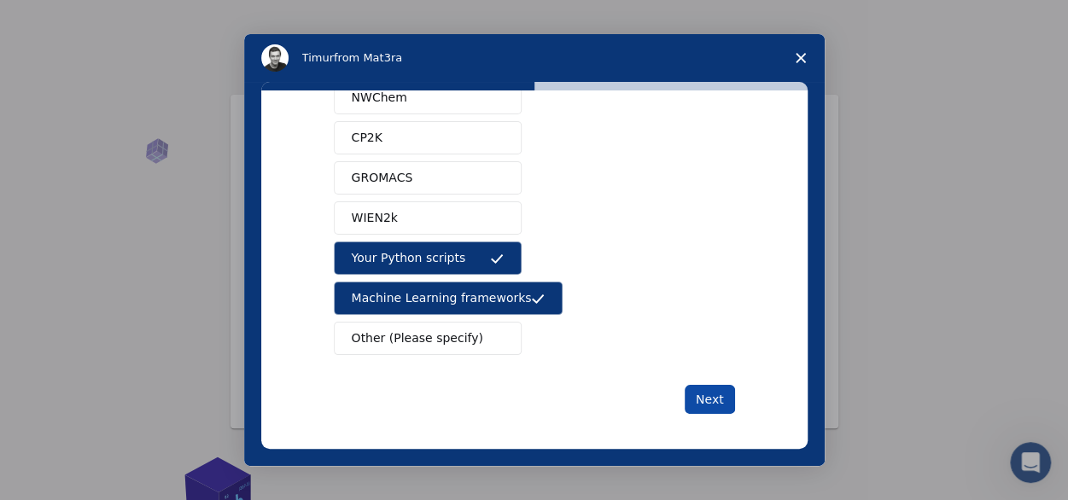
click at [707, 395] on button "Next" at bounding box center [710, 399] width 50 height 29
click at [439, 99] on button "NWChem" at bounding box center [428, 97] width 188 height 33
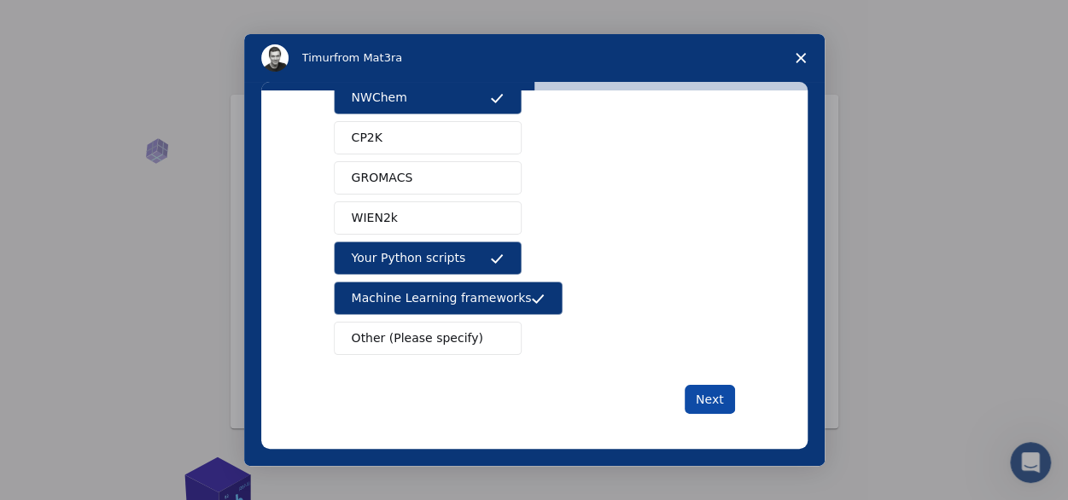
click at [715, 403] on button "Next" at bounding box center [710, 399] width 50 height 29
click at [409, 165] on button "GROMACS" at bounding box center [428, 177] width 188 height 33
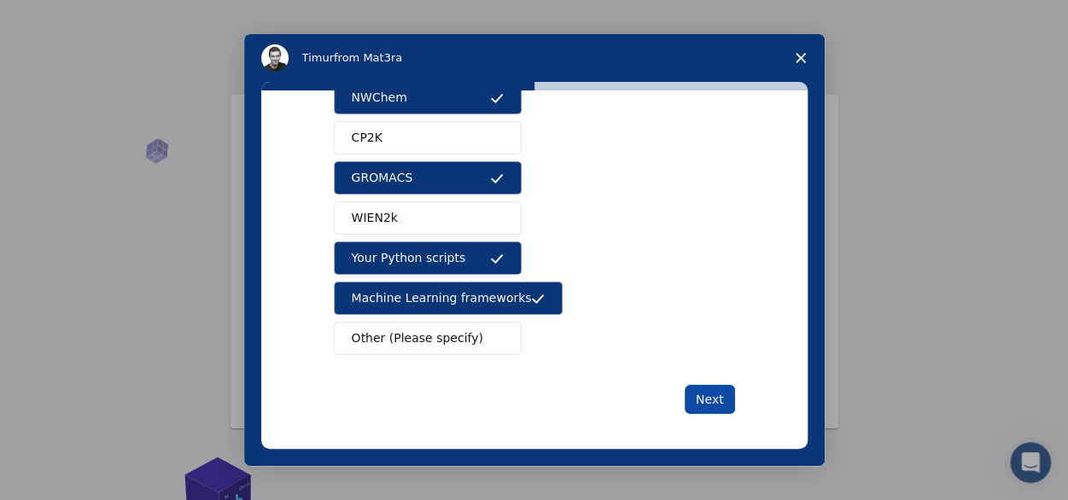
click at [711, 397] on button "Next" at bounding box center [710, 399] width 50 height 29
click at [707, 394] on button "Next" at bounding box center [710, 399] width 50 height 29
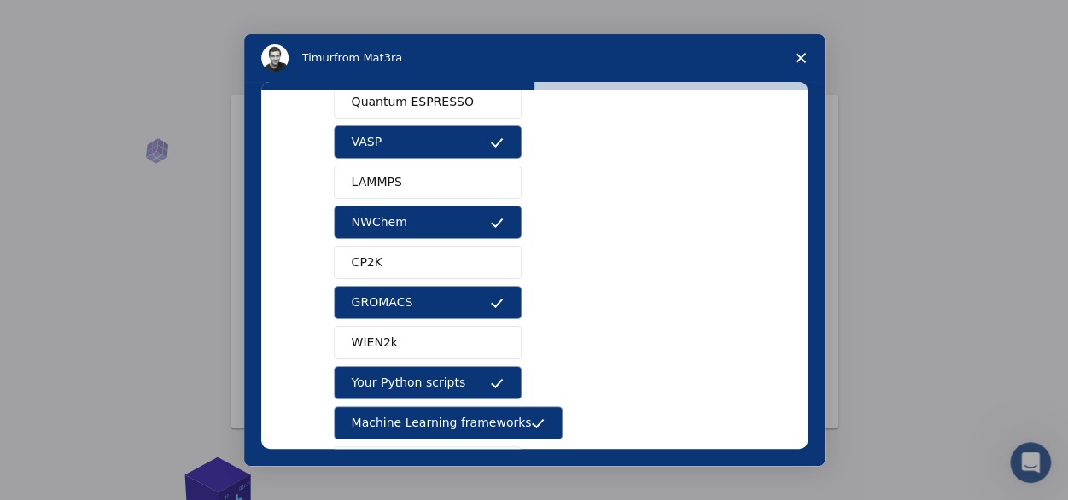
scroll to position [0, 0]
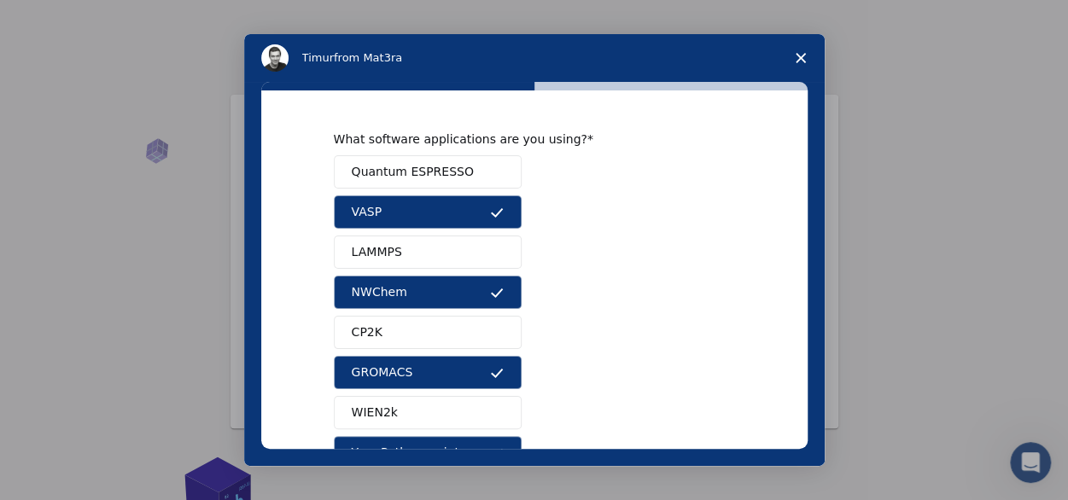
click at [441, 165] on span "Quantum ESPRESSO" at bounding box center [413, 172] width 122 height 18
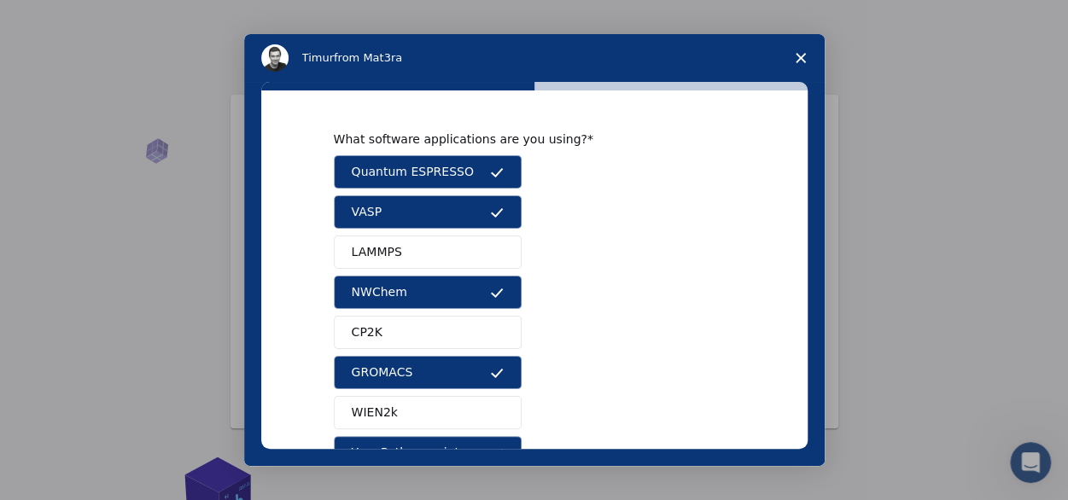
click at [474, 206] on button "VASP" at bounding box center [428, 212] width 188 height 33
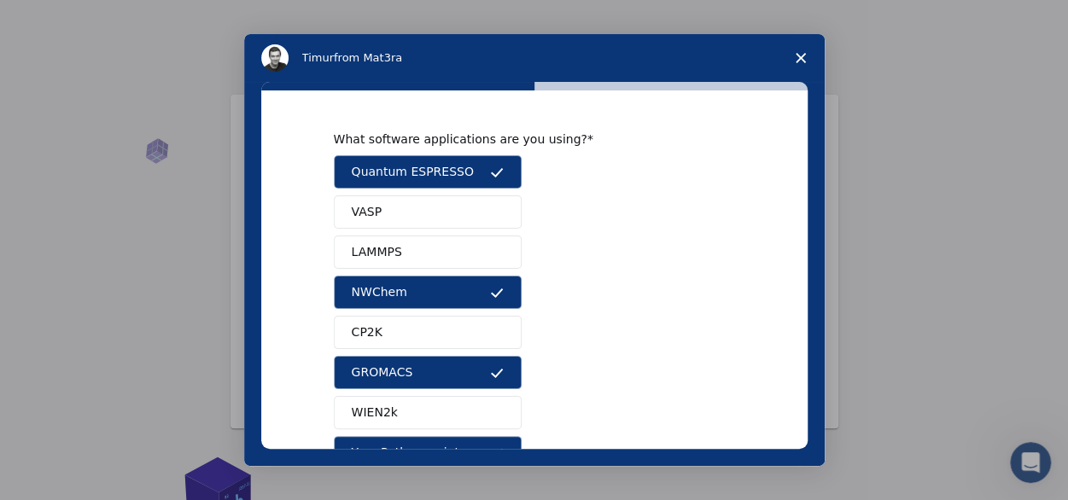
click at [490, 281] on button "NWChem" at bounding box center [428, 292] width 188 height 33
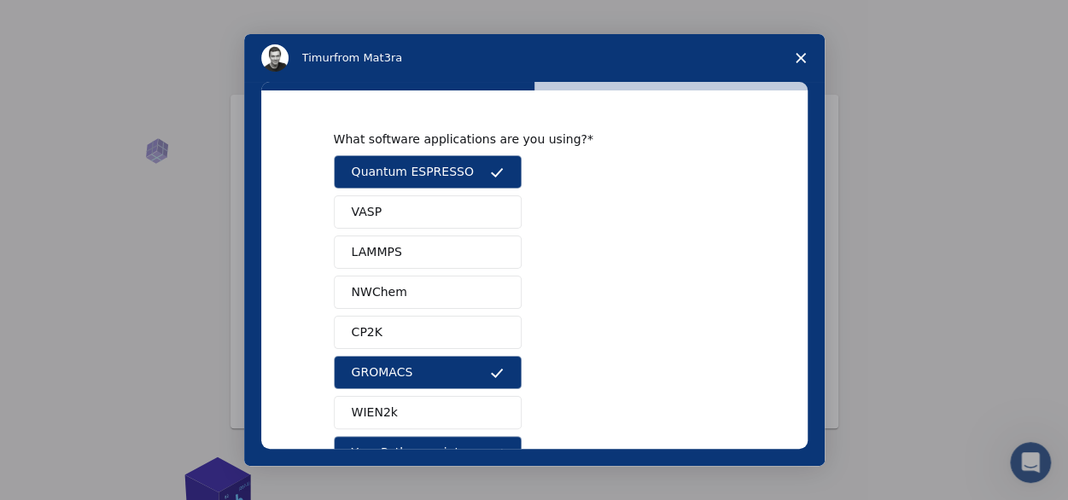
click at [494, 366] on icon "Intercom messenger" at bounding box center [497, 373] width 14 height 14
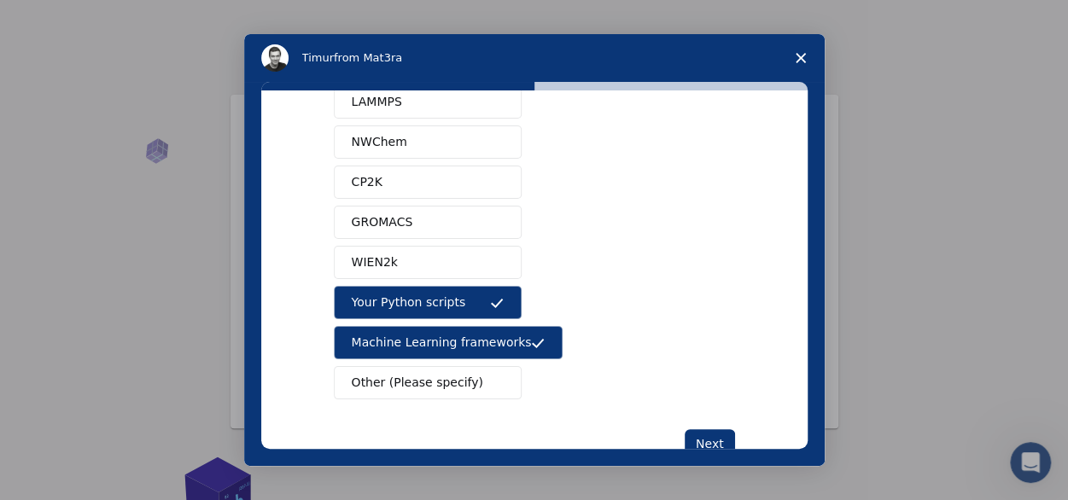
scroll to position [151, 0]
click at [480, 339] on span "Machine Learning frameworks" at bounding box center [442, 342] width 180 height 18
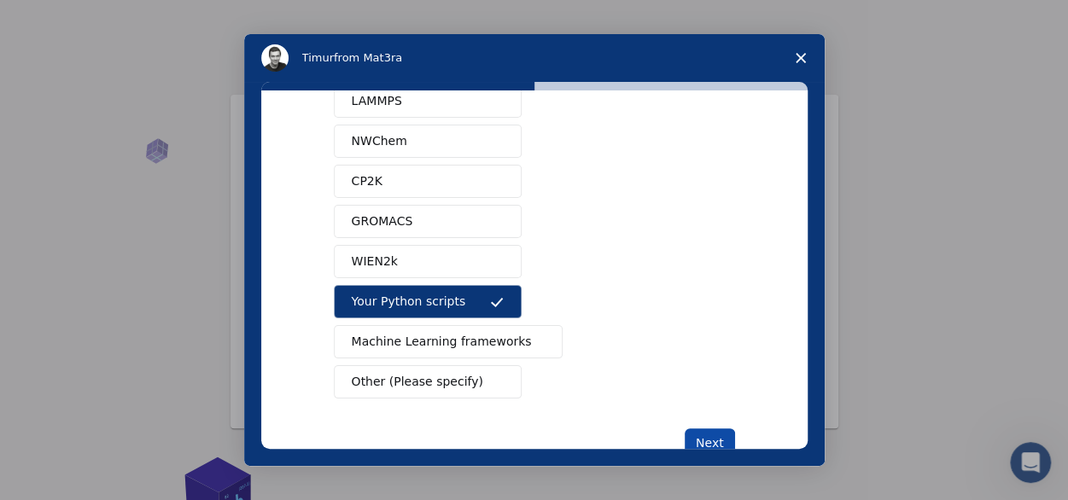
click at [712, 436] on button "Next" at bounding box center [710, 443] width 50 height 29
click at [481, 296] on button "Your Python scripts" at bounding box center [428, 301] width 188 height 33
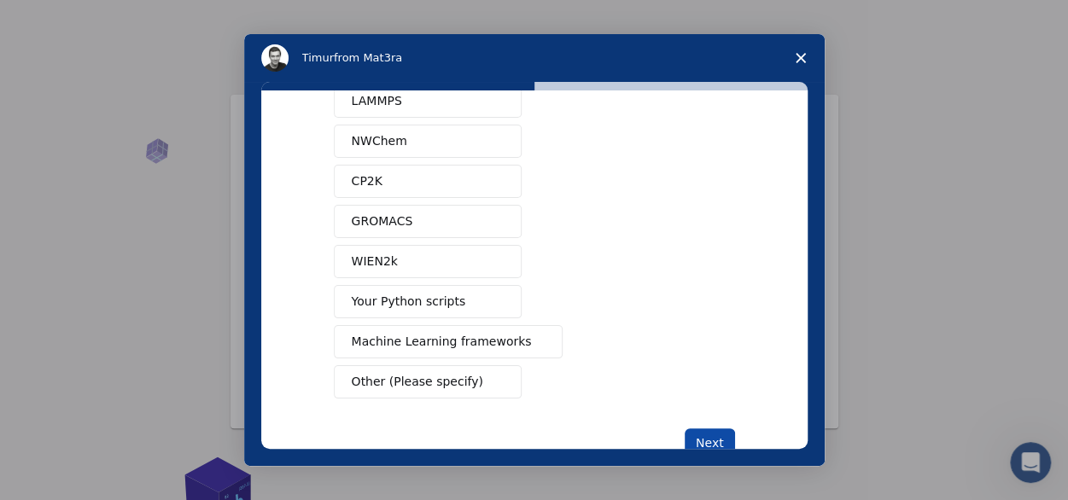
click at [702, 439] on button "Next" at bounding box center [710, 443] width 50 height 29
click at [442, 285] on button "Your Python scripts" at bounding box center [428, 301] width 188 height 33
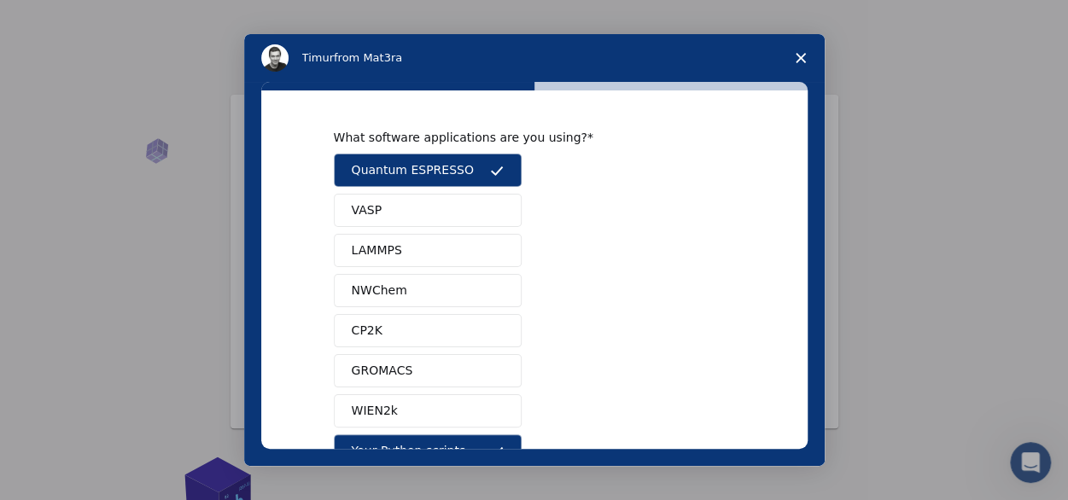
scroll to position [0, 0]
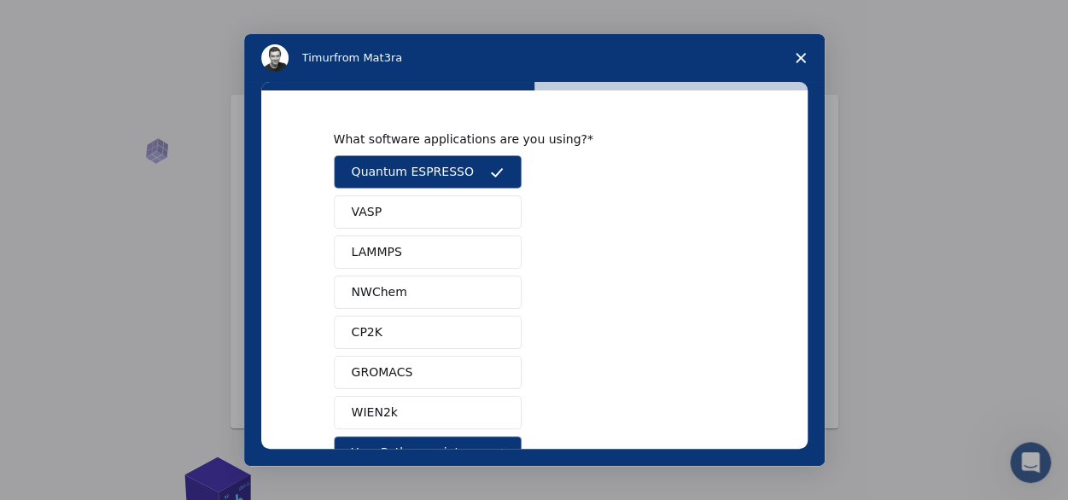
click at [429, 173] on span "Quantum ESPRESSO" at bounding box center [413, 172] width 122 height 18
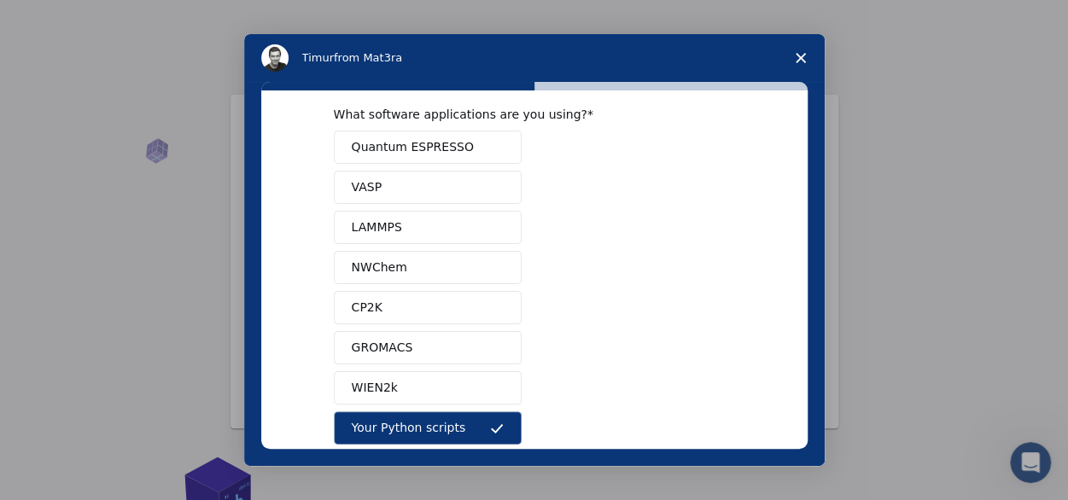
scroll to position [2, 0]
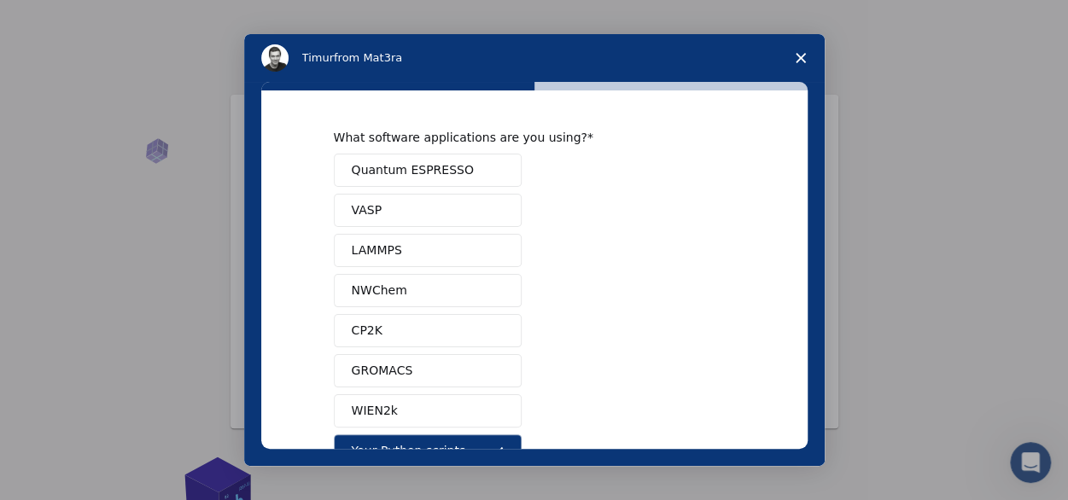
click at [389, 219] on button "VASP" at bounding box center [428, 210] width 188 height 33
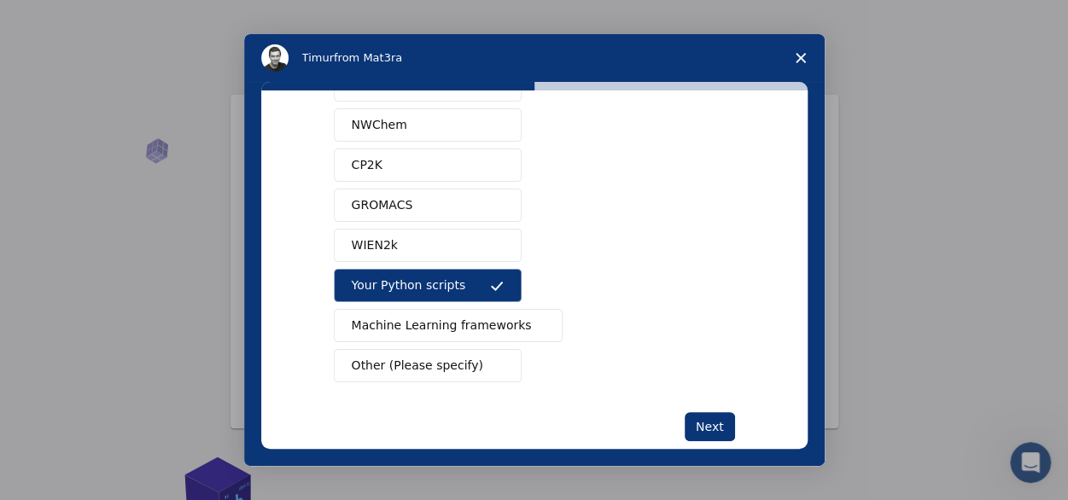
scroll to position [195, 0]
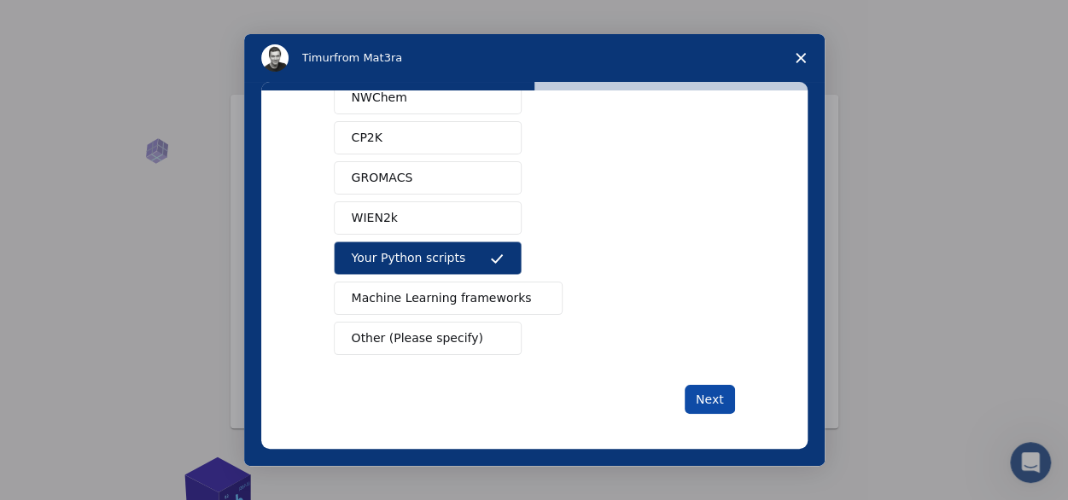
click at [711, 395] on button "Next" at bounding box center [710, 399] width 50 height 29
click at [479, 330] on button "Other (Please specify)" at bounding box center [428, 338] width 188 height 33
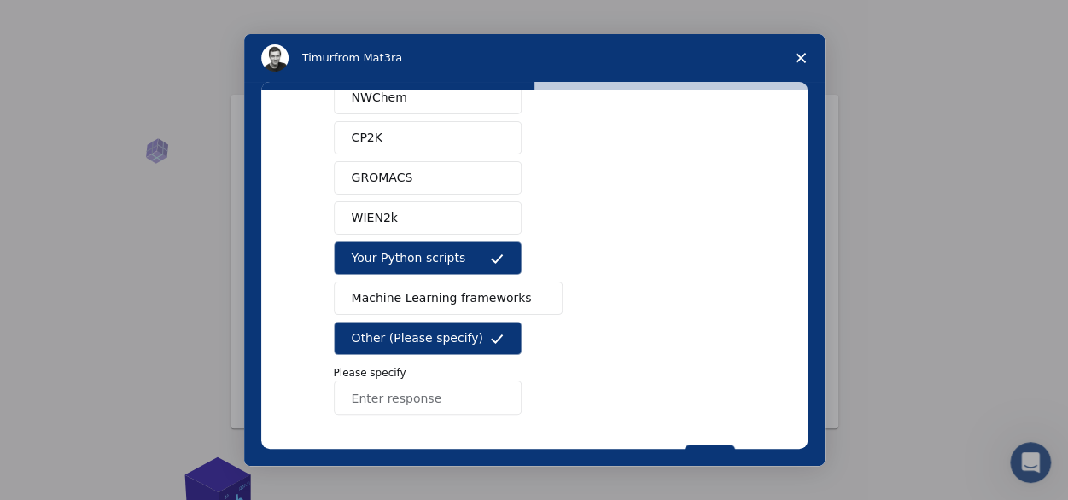
click at [439, 394] on input "Enter response" at bounding box center [428, 398] width 188 height 34
type input "chrome"
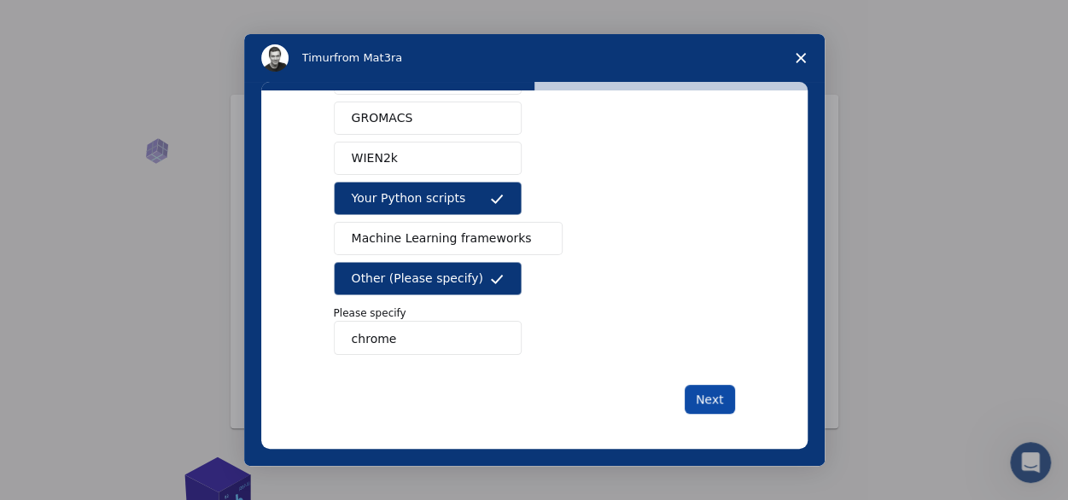
click at [717, 395] on button "Next" at bounding box center [710, 399] width 50 height 29
click at [426, 191] on span "Your Python scripts" at bounding box center [409, 199] width 114 height 18
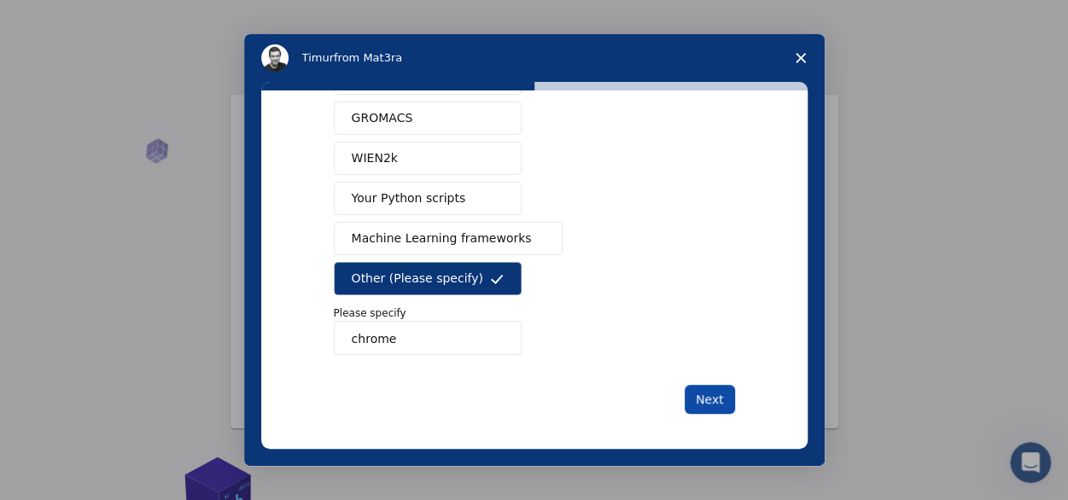
click at [709, 395] on button "Next" at bounding box center [710, 399] width 50 height 29
click at [450, 274] on span "Other (Please specify)" at bounding box center [418, 279] width 132 height 18
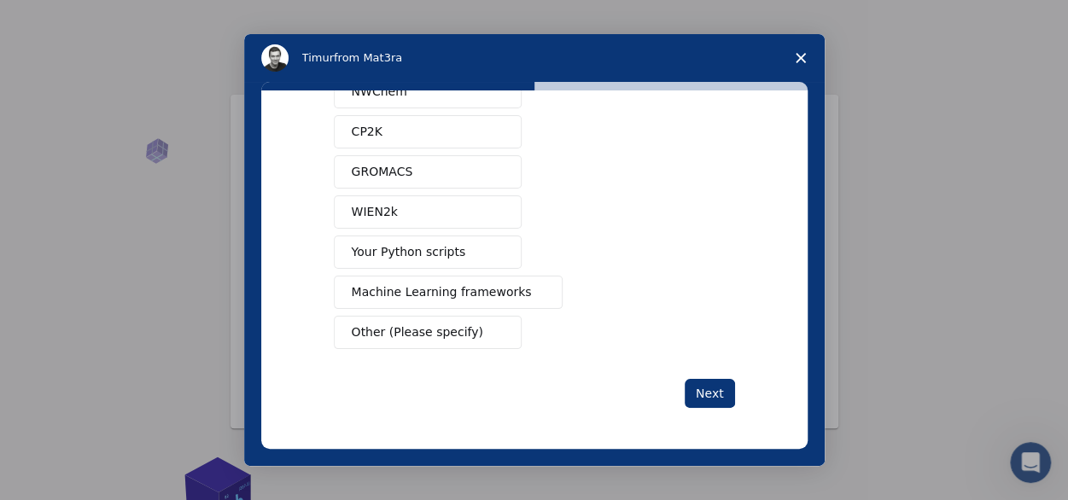
scroll to position [195, 0]
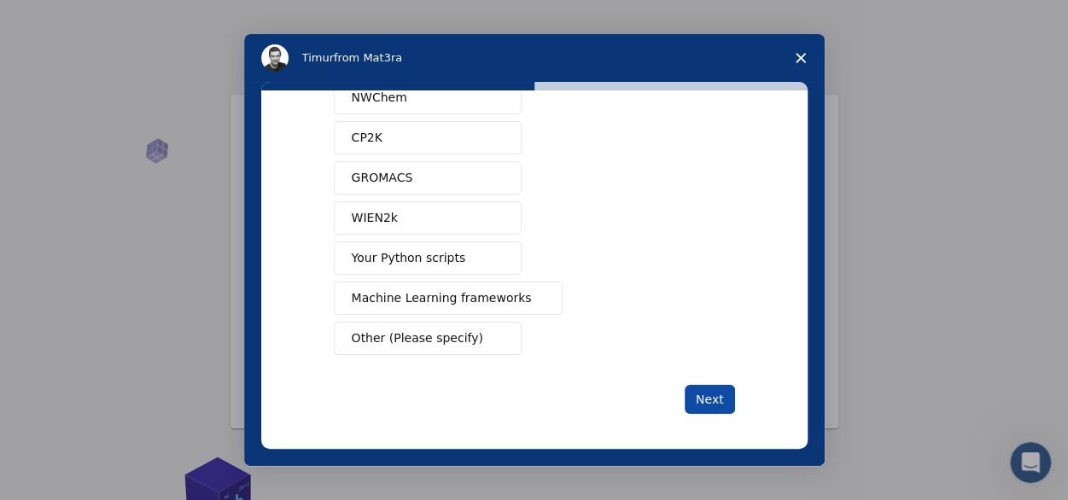
click at [712, 396] on button "Next" at bounding box center [710, 399] width 50 height 29
click at [711, 388] on button "Next" at bounding box center [710, 399] width 50 height 29
click at [415, 175] on button "GROMACS" at bounding box center [428, 177] width 188 height 33
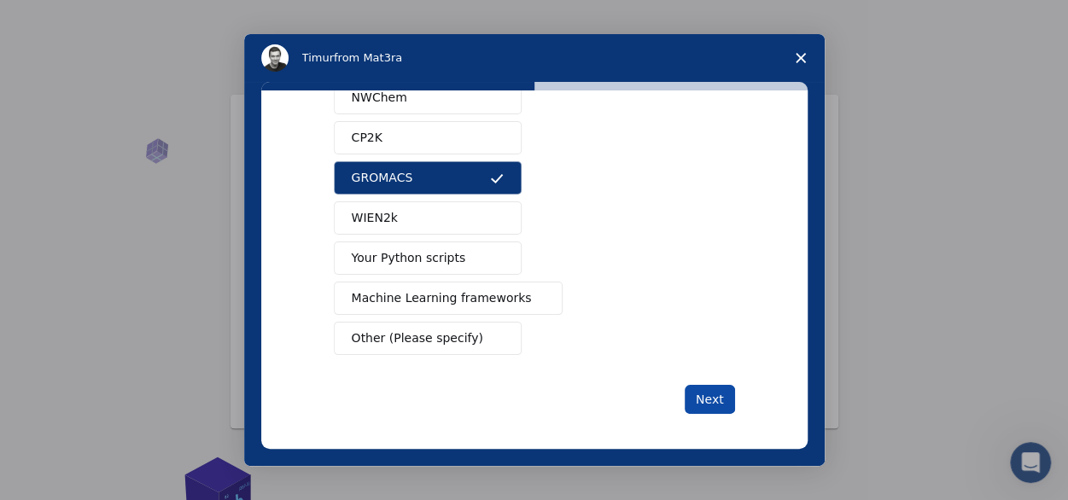
click at [707, 401] on button "Next" at bounding box center [710, 399] width 50 height 29
